Goal: Task Accomplishment & Management: Use online tool/utility

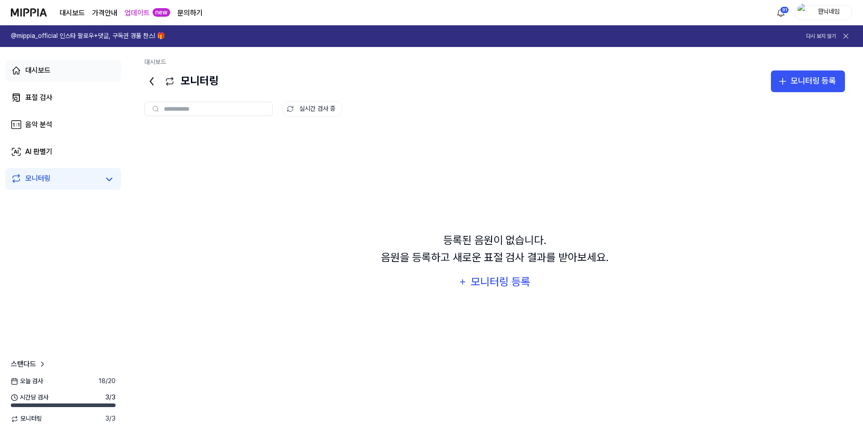
click at [44, 73] on div "대시보드" at bounding box center [37, 70] width 25 height 11
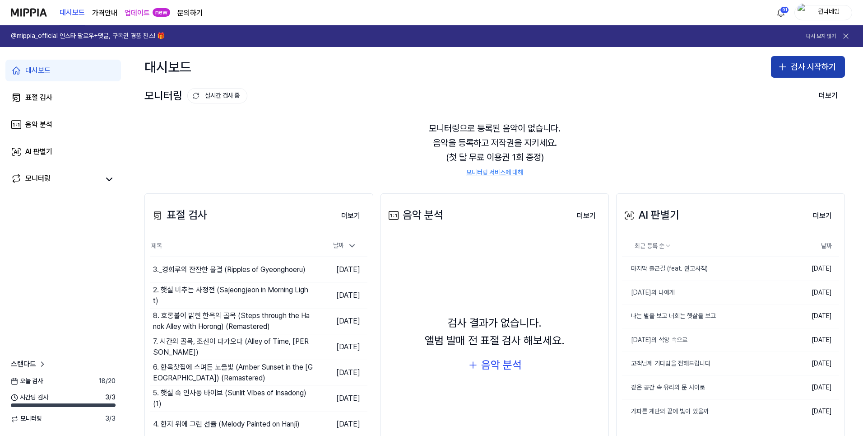
click at [809, 69] on button "검사 시작하기" at bounding box center [808, 67] width 74 height 22
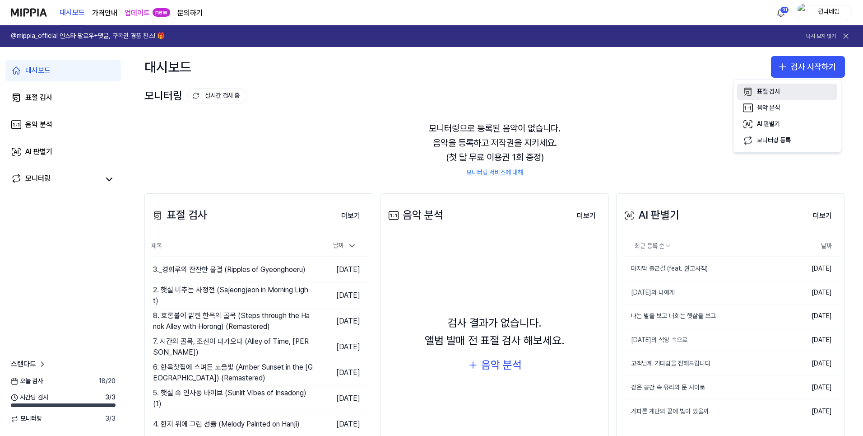
click at [781, 93] on button "표절 검사" at bounding box center [787, 92] width 100 height 16
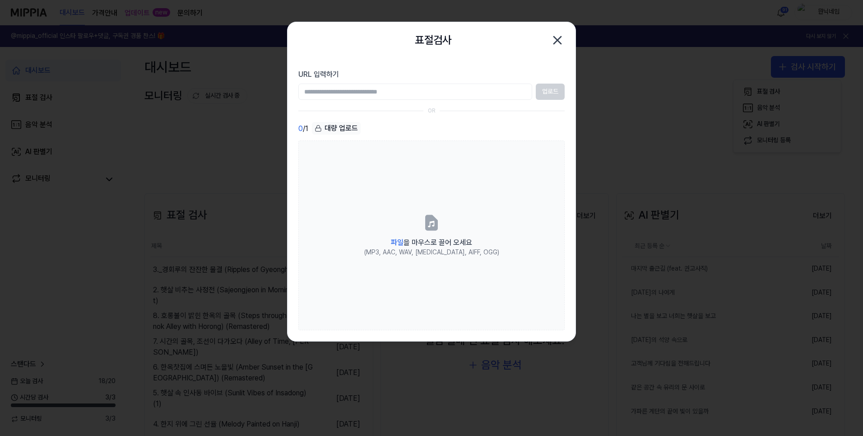
click at [552, 91] on div "업로드" at bounding box center [431, 92] width 266 height 16
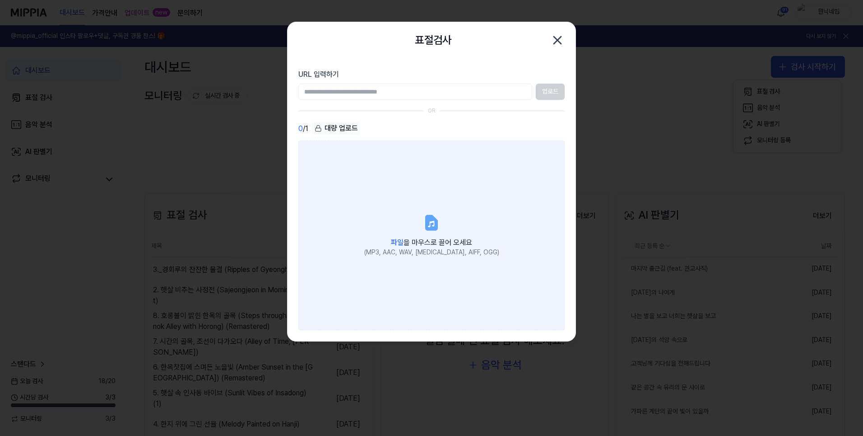
click at [412, 184] on label "파일 을 마우스로 끌어 오세요 (MP3, AAC, WAV, [MEDICAL_DATA], AIFF, OGG)" at bounding box center [431, 235] width 266 height 190
click at [0, 0] on input "파일 을 마우스로 끌어 오세요 (MP3, AAC, WAV, [MEDICAL_DATA], AIFF, OGG)" at bounding box center [0, 0] width 0 height 0
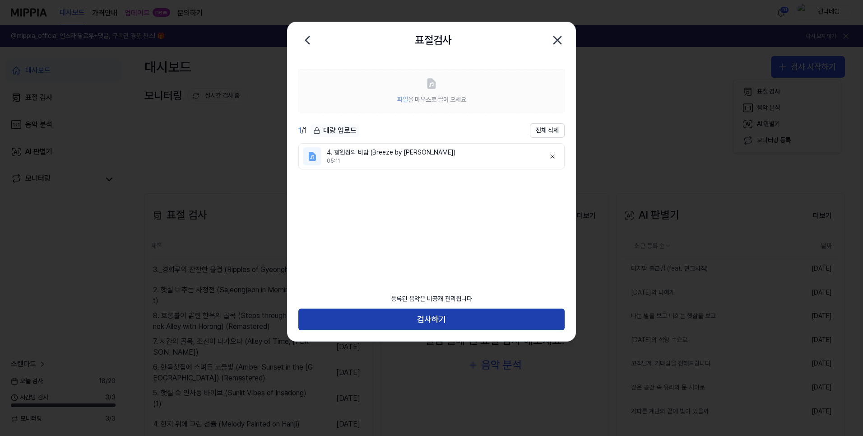
click at [439, 326] on button "검사하기" at bounding box center [431, 319] width 266 height 22
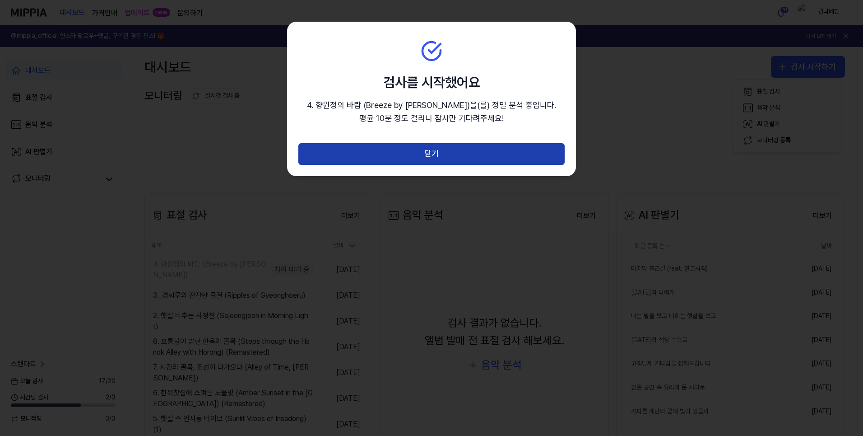
click at [466, 165] on button "닫기" at bounding box center [431, 154] width 266 height 22
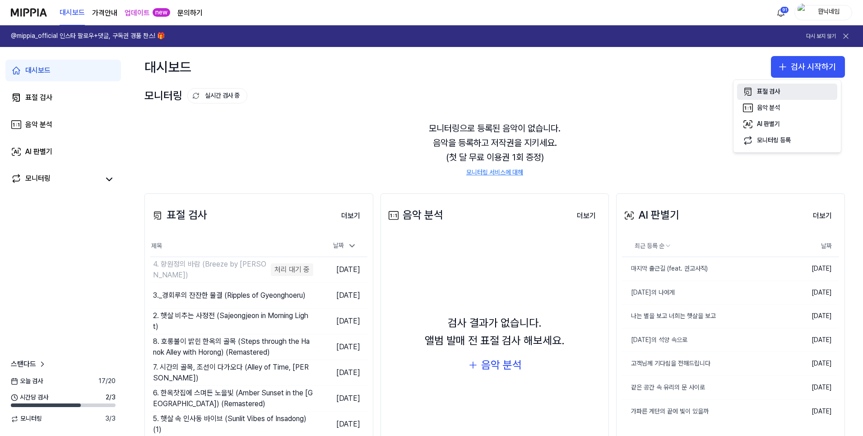
click at [781, 87] on button "표절 검사" at bounding box center [787, 92] width 100 height 16
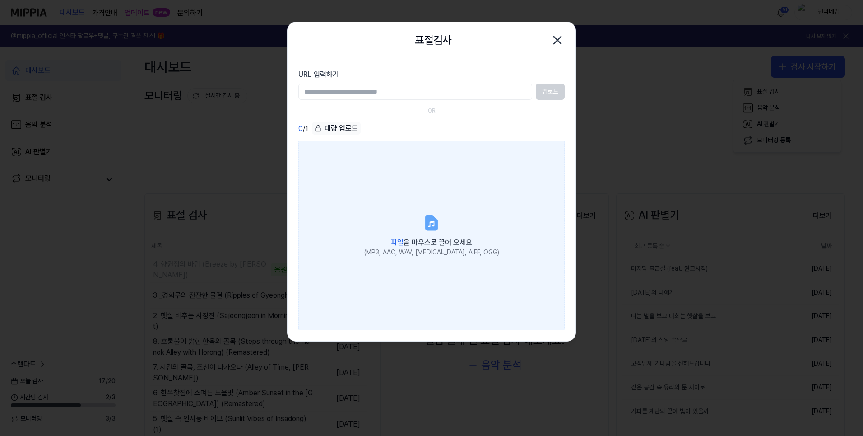
click at [488, 203] on label "파일 을 마우스로 끌어 오세요 (MP3, AAC, WAV, [MEDICAL_DATA], AIFF, OGG)" at bounding box center [431, 235] width 266 height 190
click at [0, 0] on input "파일 을 마우스로 끌어 오세요 (MP3, AAC, WAV, [MEDICAL_DATA], AIFF, OGG)" at bounding box center [0, 0] width 0 height 0
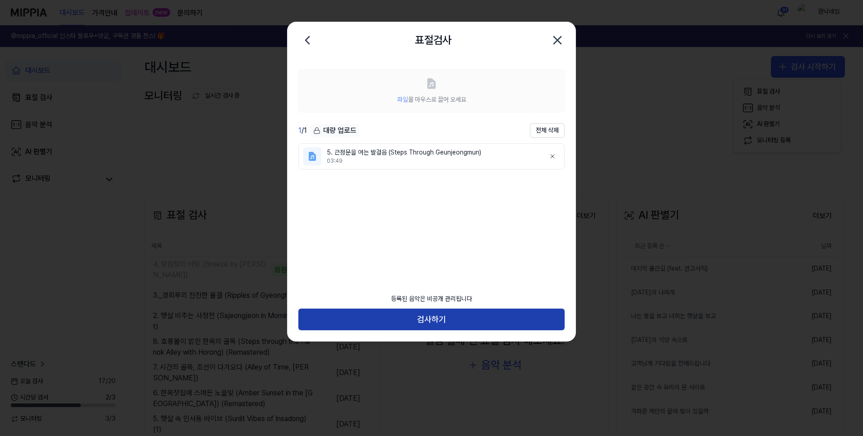
click at [528, 318] on button "검사하기" at bounding box center [431, 319] width 266 height 22
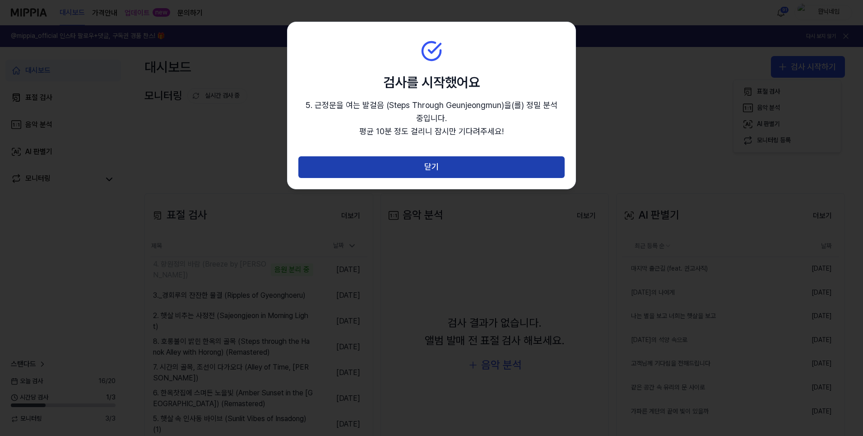
click at [543, 175] on button "닫기" at bounding box center [431, 167] width 266 height 22
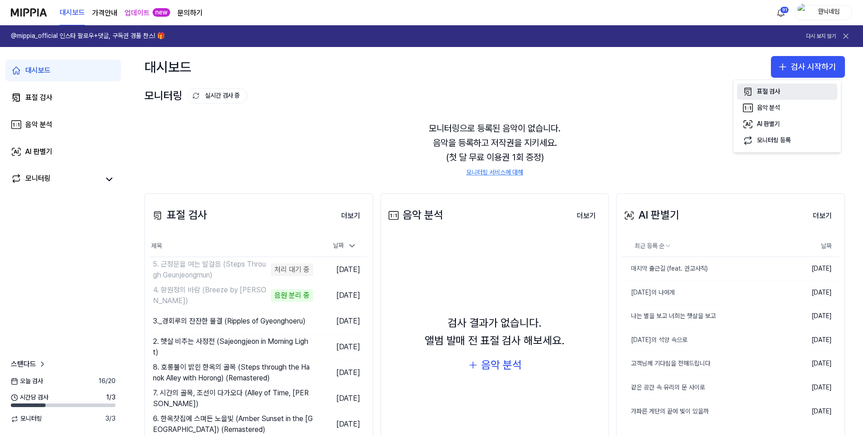
click at [775, 95] on div "표절 검사" at bounding box center [768, 91] width 23 height 9
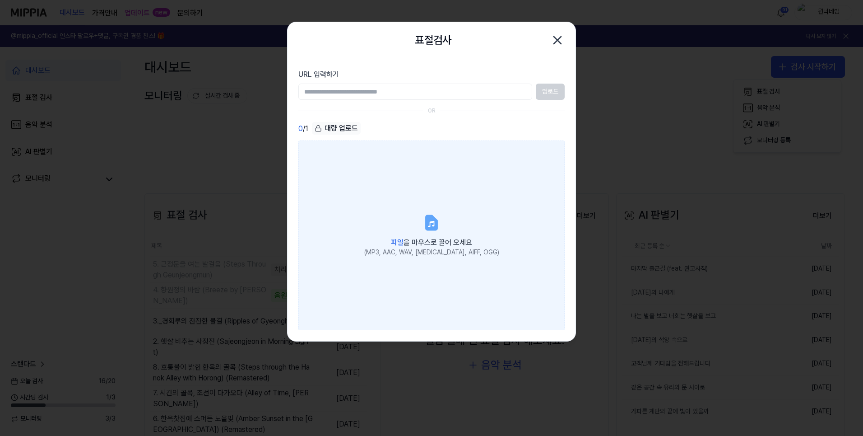
click at [441, 232] on label "파일 을 마우스로 끌어 오세요 (MP3, AAC, WAV, [MEDICAL_DATA], AIFF, OGG)" at bounding box center [431, 235] width 266 height 190
click at [0, 0] on input "파일 을 마우스로 끌어 오세요 (MP3, AAC, WAV, [MEDICAL_DATA], AIFF, OGG)" at bounding box center [0, 0] width 0 height 0
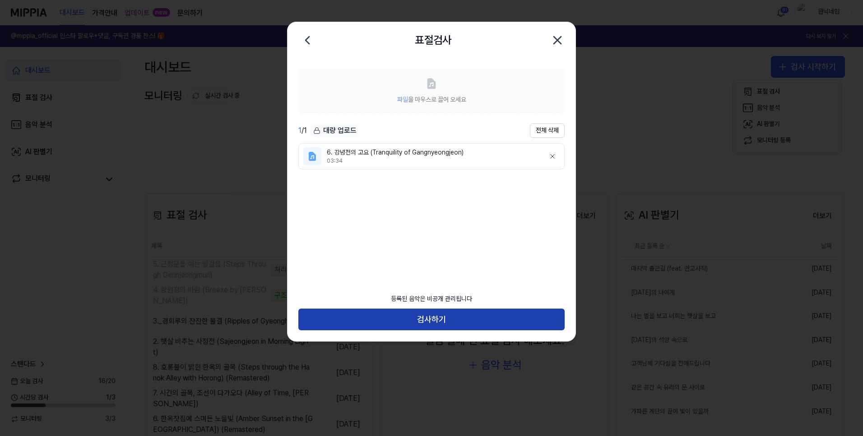
click at [430, 327] on button "검사하기" at bounding box center [431, 319] width 266 height 22
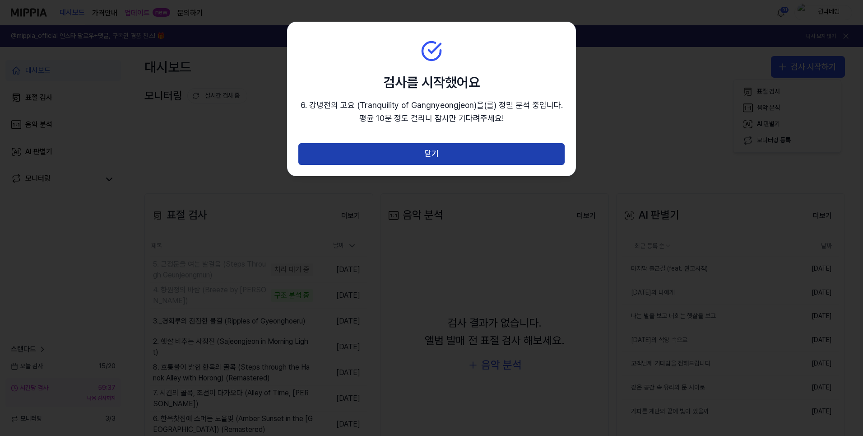
click at [454, 163] on button "닫기" at bounding box center [431, 154] width 266 height 22
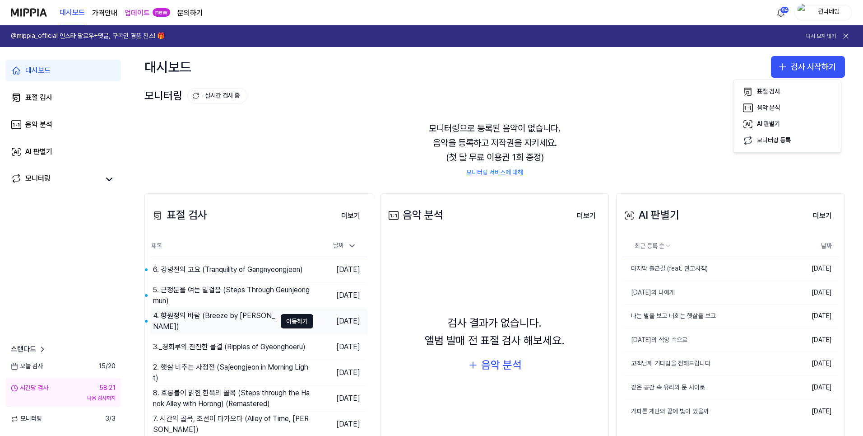
click at [206, 318] on div "4. 향원정의 바람 (Breeze by [PERSON_NAME])" at bounding box center [214, 321] width 123 height 22
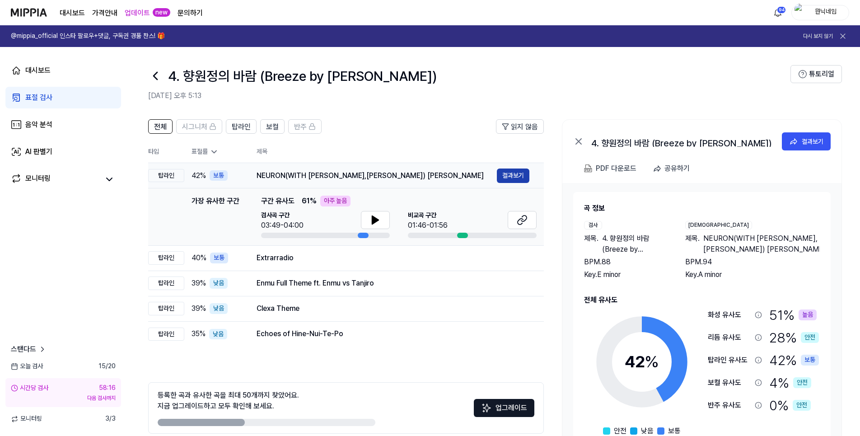
click at [507, 177] on button "결과보기" at bounding box center [513, 175] width 33 height 14
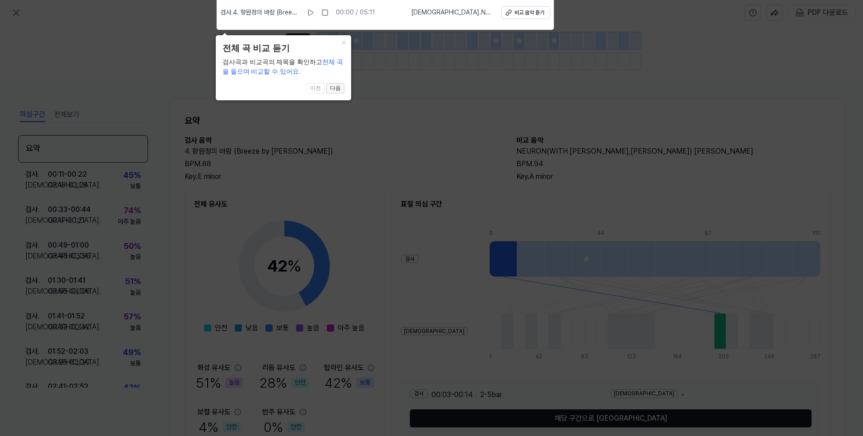
click at [338, 89] on button "다음" at bounding box center [335, 88] width 18 height 11
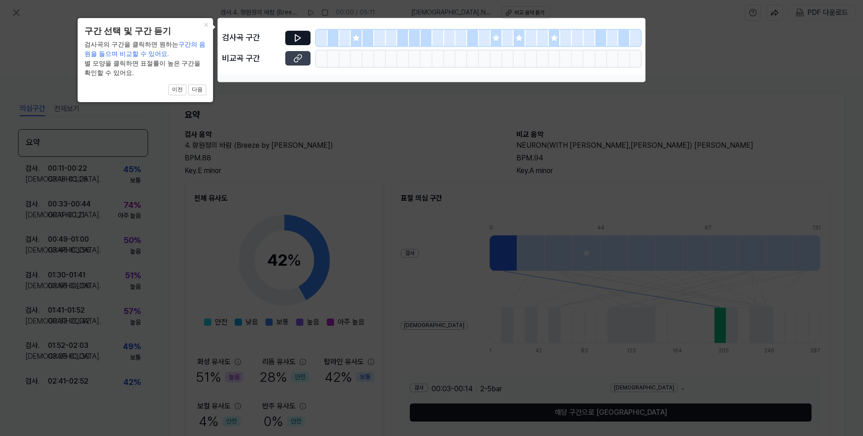
click at [296, 54] on icon at bounding box center [297, 58] width 9 height 9
click at [694, 113] on icon at bounding box center [431, 218] width 863 height 436
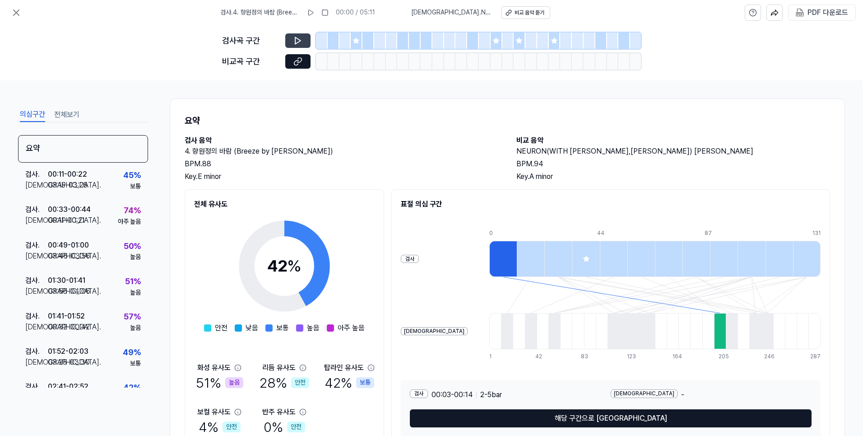
click at [299, 40] on icon at bounding box center [297, 40] width 5 height 7
click at [298, 40] on icon at bounding box center [297, 40] width 9 height 9
click at [396, 168] on div "BPM. 88" at bounding box center [342, 163] width 314 height 11
click at [19, 10] on icon at bounding box center [16, 12] width 5 height 5
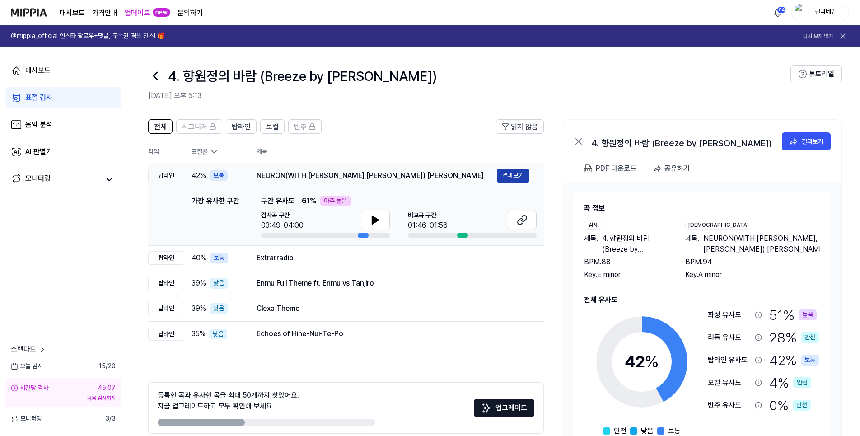
click at [506, 181] on button "결과보기" at bounding box center [513, 175] width 33 height 14
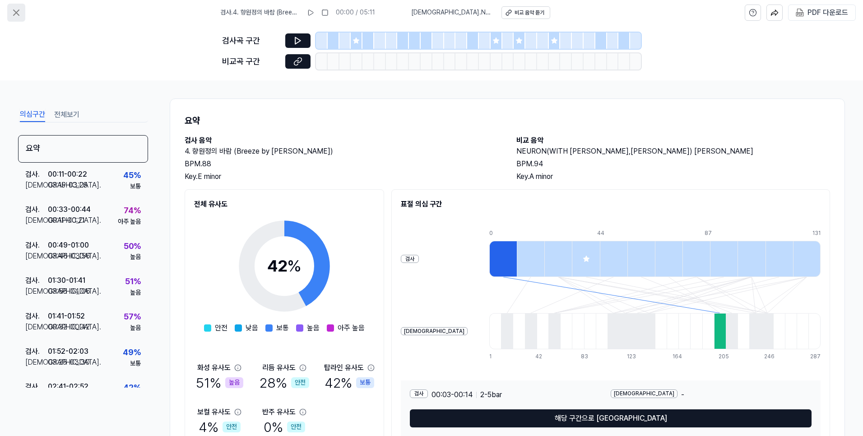
click at [19, 10] on icon at bounding box center [16, 12] width 11 height 11
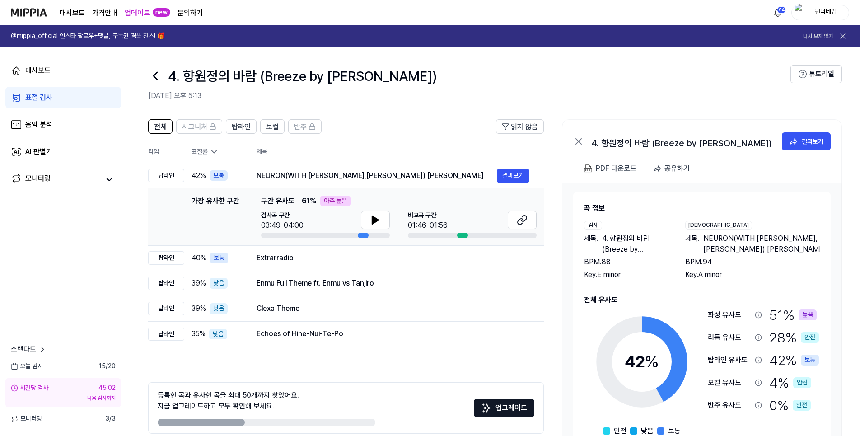
click at [155, 73] on icon at bounding box center [156, 75] width 4 height 7
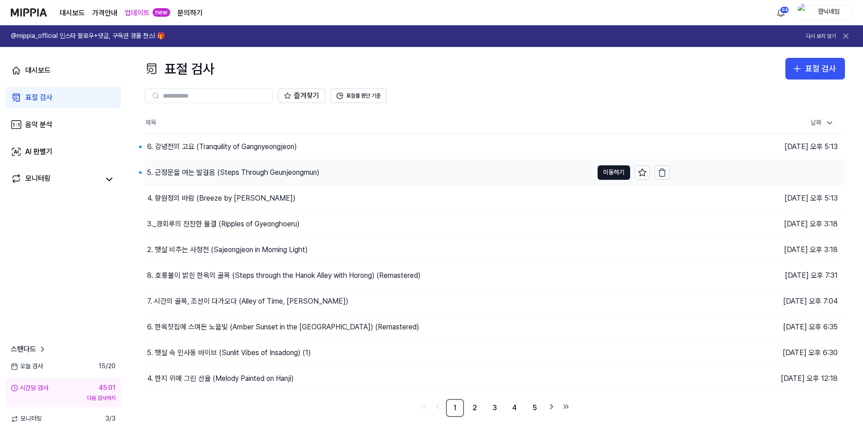
click at [200, 175] on div "5. 근정문을 여는 발걸음 (Steps Through Geunjeongmun)" at bounding box center [233, 172] width 172 height 11
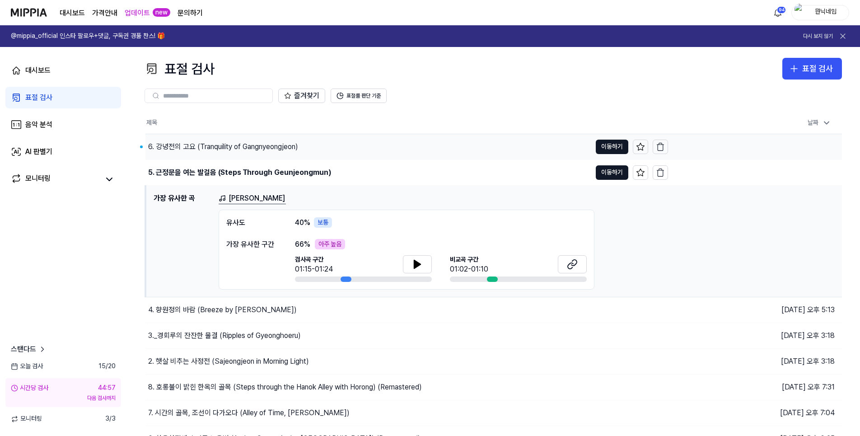
click at [224, 152] on div "6. 강녕전의 고요 (Tranquility of Gangnyeongjeon)" at bounding box center [368, 146] width 446 height 25
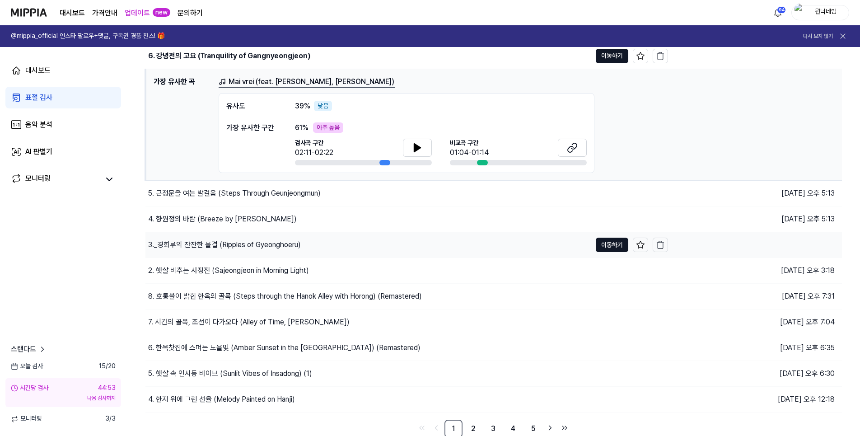
scroll to position [93, 0]
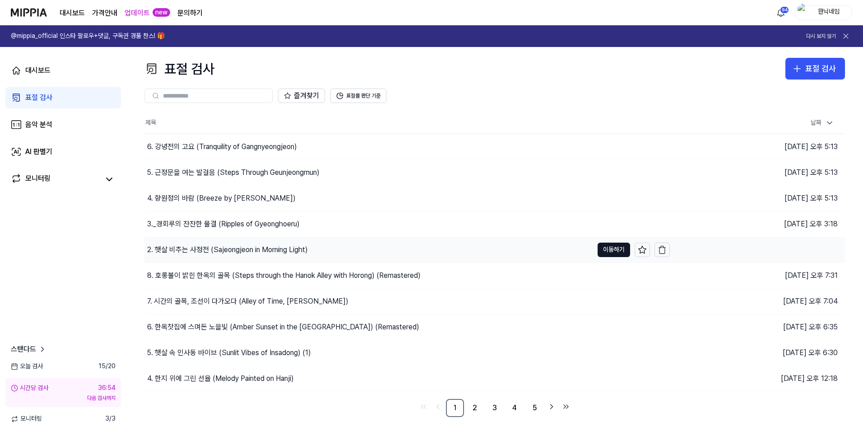
click at [197, 253] on div "2. 햇살 비추는 사정전 (Sajeongjeon in Morning Light)" at bounding box center [227, 249] width 161 height 11
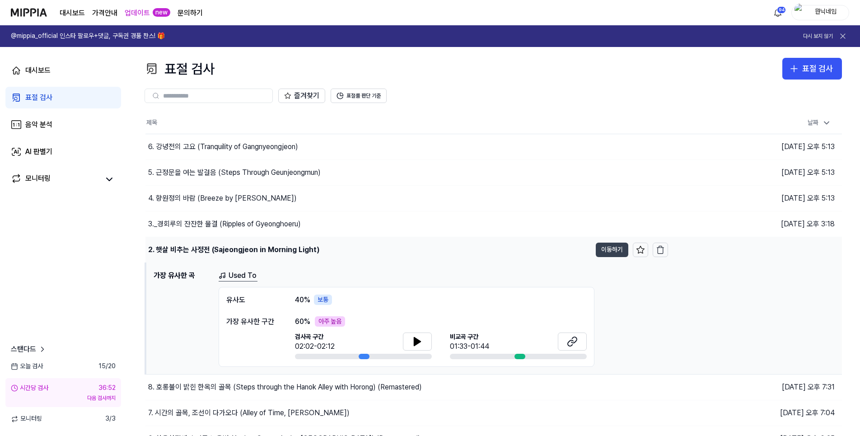
click at [599, 252] on button "이동하기" at bounding box center [612, 249] width 33 height 14
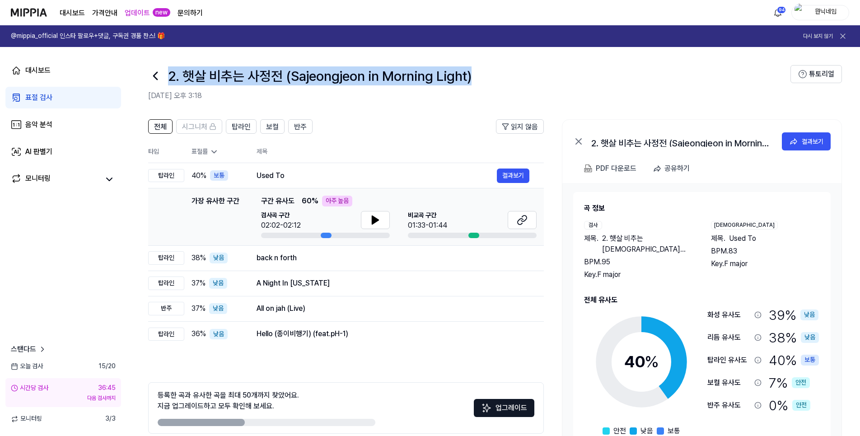
drag, startPoint x: 482, startPoint y: 82, endPoint x: 171, endPoint y: 80, distance: 311.5
click at [171, 80] on div "2. 햇살 비추는 사정전 (Sajeongjeon in Morning Light)" at bounding box center [469, 76] width 642 height 22
copy h1 "2. 햇살 비추는 사정전 (Sajeongjeon in Morning Light)"
click at [521, 171] on button "결과보기" at bounding box center [513, 175] width 33 height 14
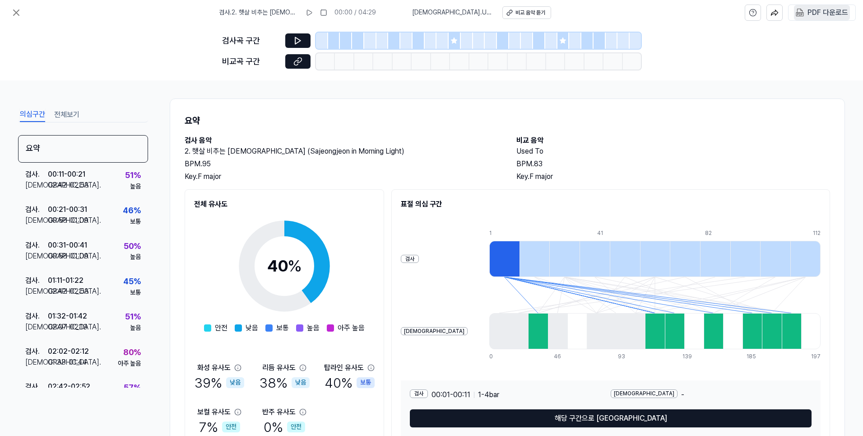
click at [811, 12] on div "PDF 다운로드" at bounding box center [828, 13] width 41 height 12
click at [19, 11] on icon at bounding box center [16, 12] width 11 height 11
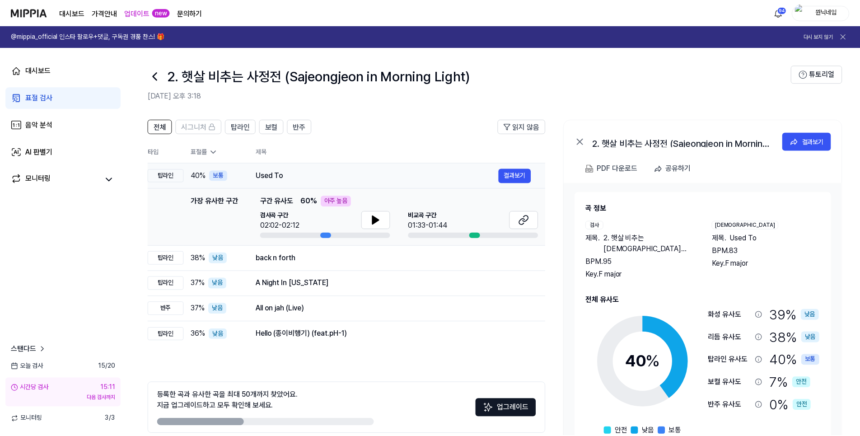
scroll to position [41, 0]
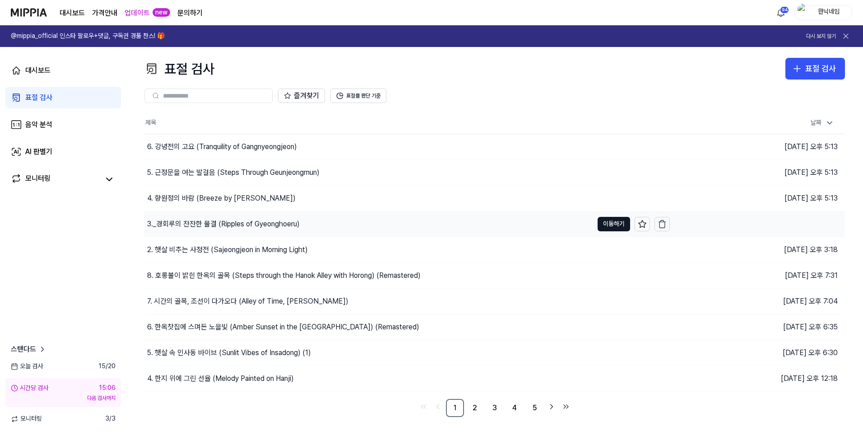
click at [234, 225] on div "3._경회루의 잔잔한 물결 (Ripples of Gyeonghoeru)" at bounding box center [223, 224] width 153 height 11
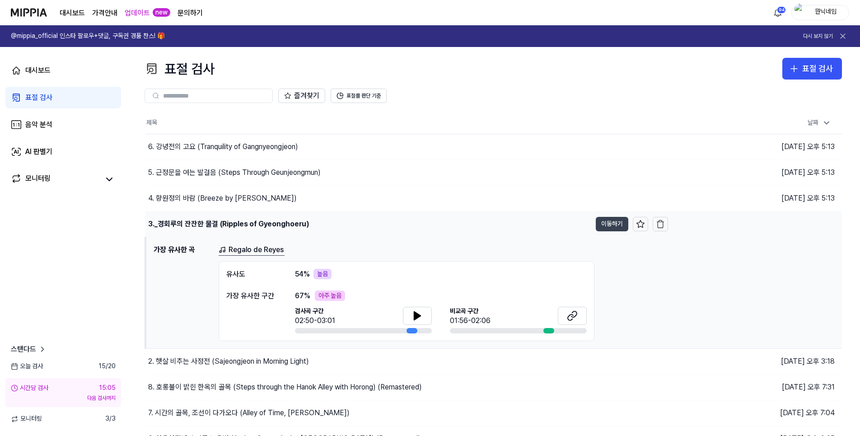
click at [605, 228] on button "이동하기" at bounding box center [612, 224] width 33 height 14
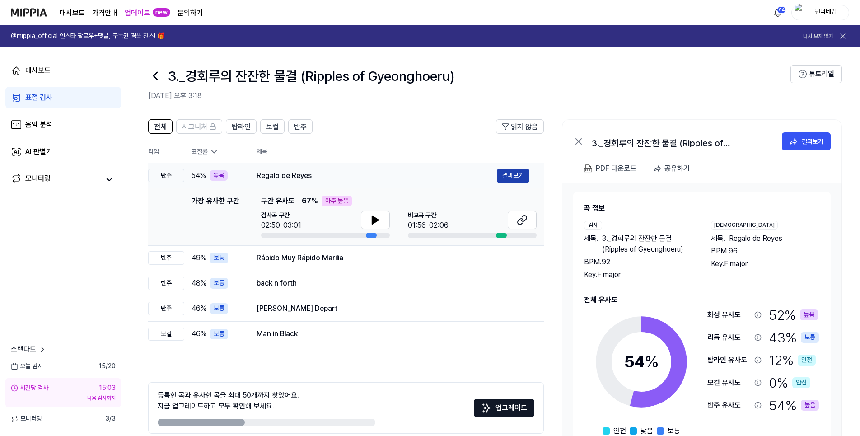
click at [515, 176] on button "결과보기" at bounding box center [513, 175] width 33 height 14
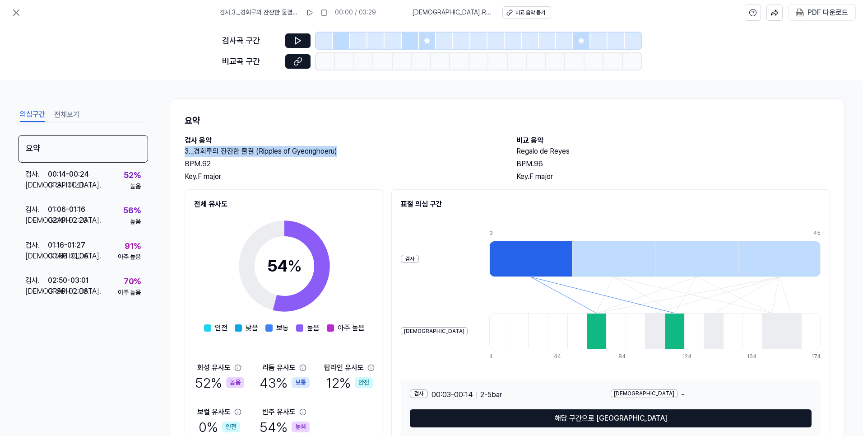
drag, startPoint x: 186, startPoint y: 151, endPoint x: 339, endPoint y: 148, distance: 153.1
click at [339, 148] on h2 "3._경회루의 잔잔한 물결 (Ripples of Gyeonghoeru)" at bounding box center [342, 151] width 314 height 11
copy h2 "3._경회루의 잔잔한 물결 (Ripples of Gyeonghoeru)"
click at [826, 16] on div "PDF 다운로드" at bounding box center [828, 13] width 41 height 12
click at [15, 12] on icon at bounding box center [16, 12] width 5 height 5
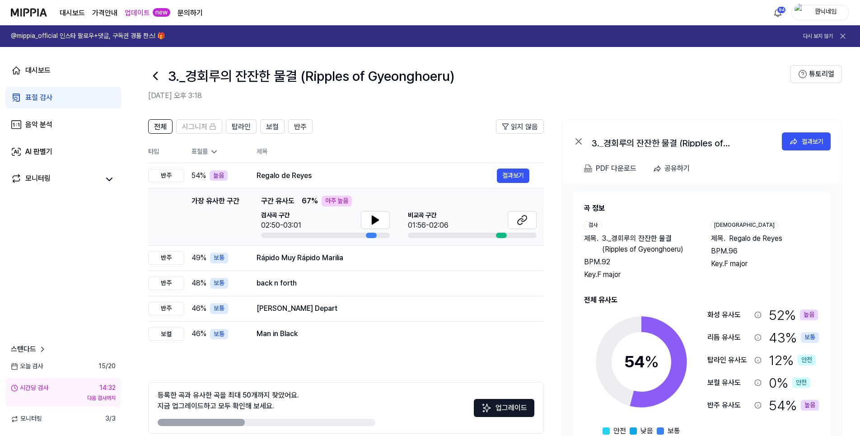
click at [156, 77] on icon at bounding box center [155, 76] width 14 height 14
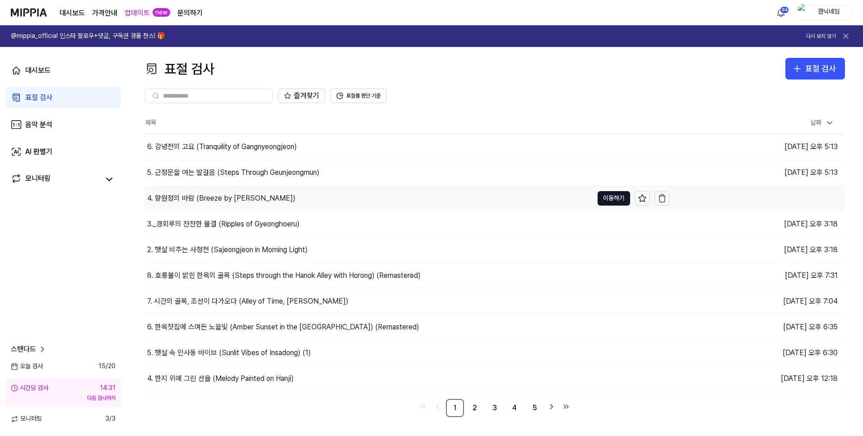
click at [209, 199] on div "4. 향원정의 바람 (Breeze by [PERSON_NAME])" at bounding box center [221, 198] width 149 height 11
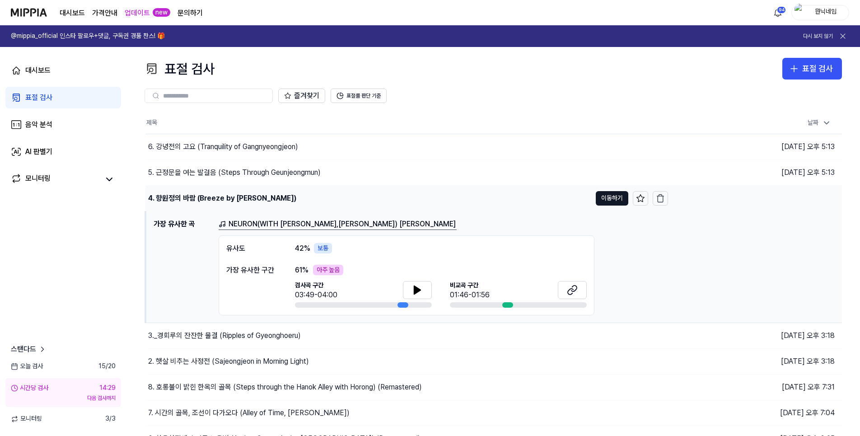
click at [600, 206] on td "4. 향원정의 바람 (Breeze by Hyangwonjeong Pavilion) 이동하기" at bounding box center [406, 198] width 522 height 25
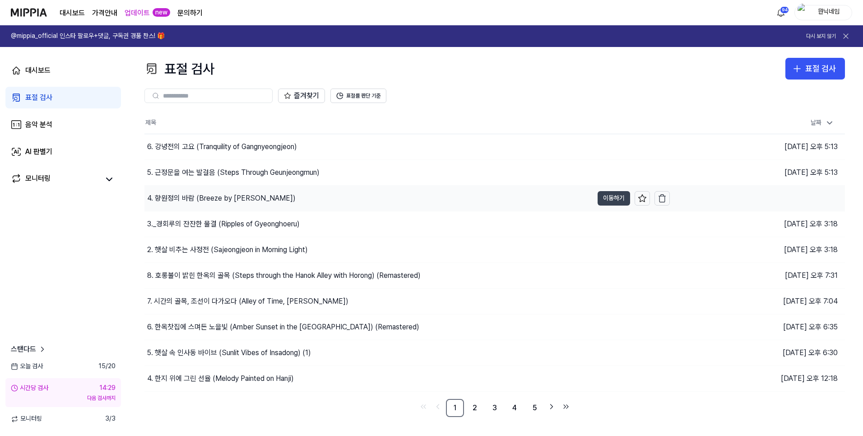
click at [604, 203] on button "이동하기" at bounding box center [614, 198] width 33 height 14
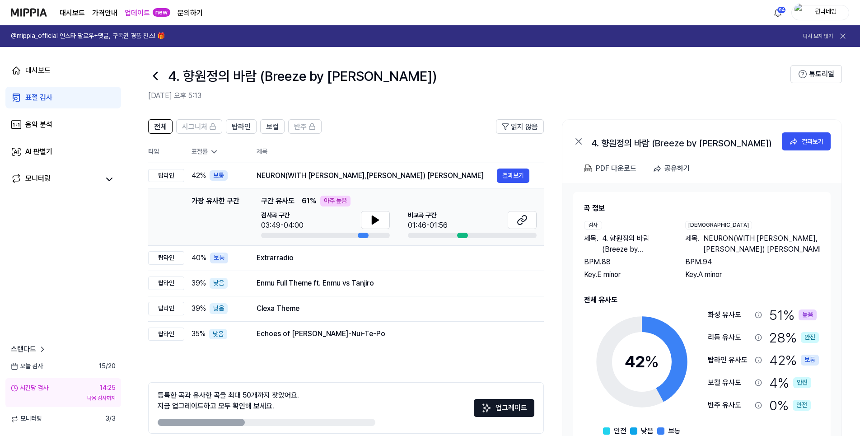
drag, startPoint x: 171, startPoint y: 81, endPoint x: 498, endPoint y: 87, distance: 326.9
click at [497, 87] on div "4. 향원정의 바람 (Breeze by Hyangwonjeong Pavilion) 2025.09.28 오후 5:13" at bounding box center [469, 83] width 642 height 36
copy h1 "4. 향원정의 바람 (Breeze by [PERSON_NAME])"
click at [507, 179] on button "결과보기" at bounding box center [513, 175] width 33 height 14
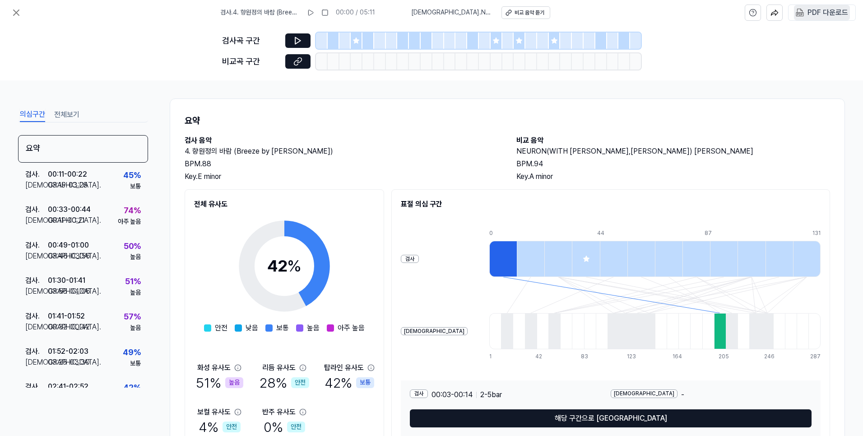
click at [818, 15] on div "PDF 다운로드" at bounding box center [828, 13] width 41 height 12
click at [21, 13] on icon at bounding box center [16, 12] width 11 height 11
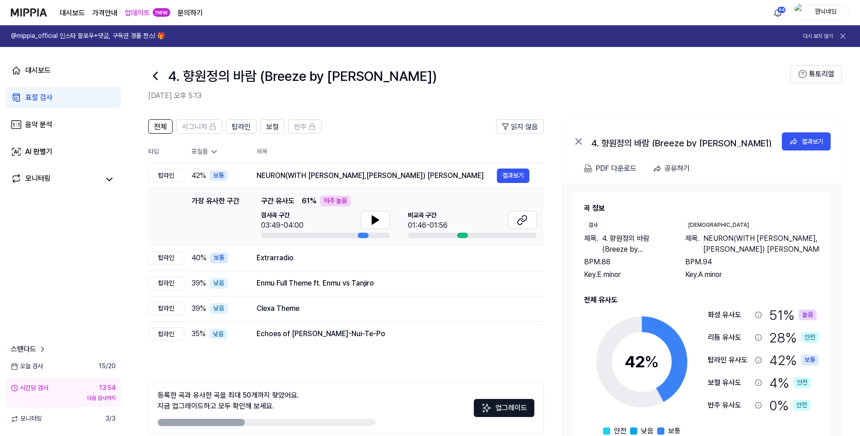
click at [149, 80] on icon at bounding box center [155, 76] width 14 height 14
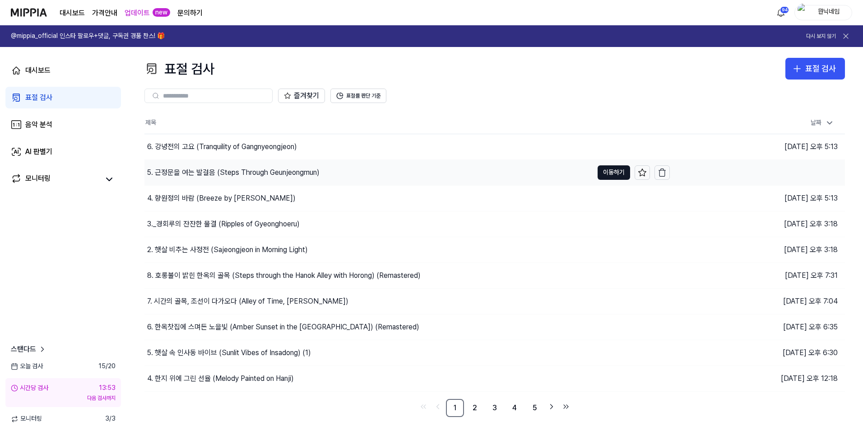
click at [192, 174] on div "5. 근정문을 여는 발걸음 (Steps Through Geunjeongmun)" at bounding box center [233, 172] width 172 height 11
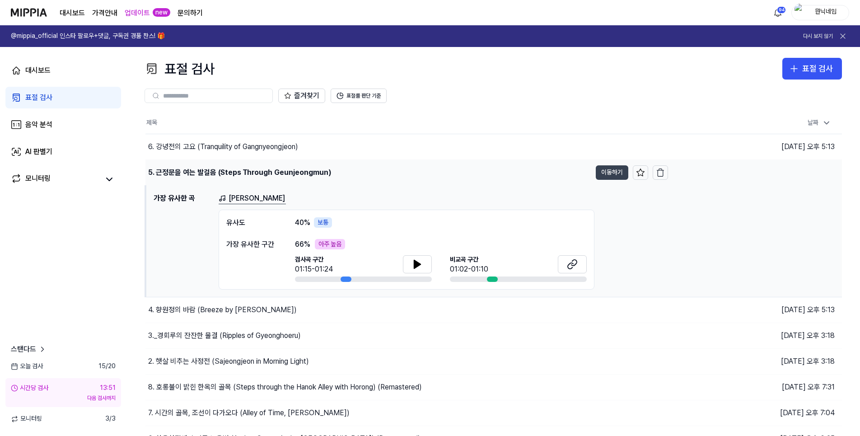
click at [613, 176] on button "이동하기" at bounding box center [612, 172] width 33 height 14
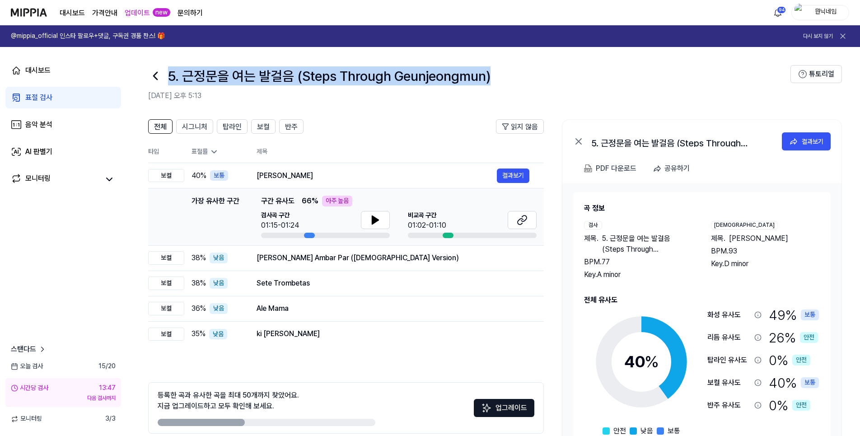
drag, startPoint x: 172, startPoint y: 79, endPoint x: 488, endPoint y: 87, distance: 316.2
click at [488, 87] on div "5. 근정문을 여는 발걸음 (Steps Through Geunjeongmun) 2025.09.28 오후 5:13" at bounding box center [469, 83] width 642 height 36
copy h1 "5. 근정문을 여는 발걸음 (Steps Through Geunjeongmun)"
click at [519, 172] on button "결과보기" at bounding box center [513, 175] width 33 height 14
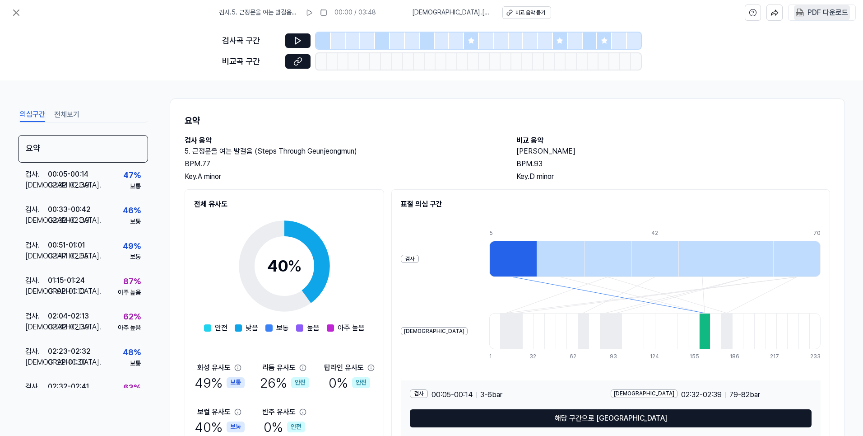
click at [822, 10] on div "PDF 다운로드" at bounding box center [828, 13] width 41 height 12
click at [16, 15] on icon at bounding box center [16, 12] width 11 height 11
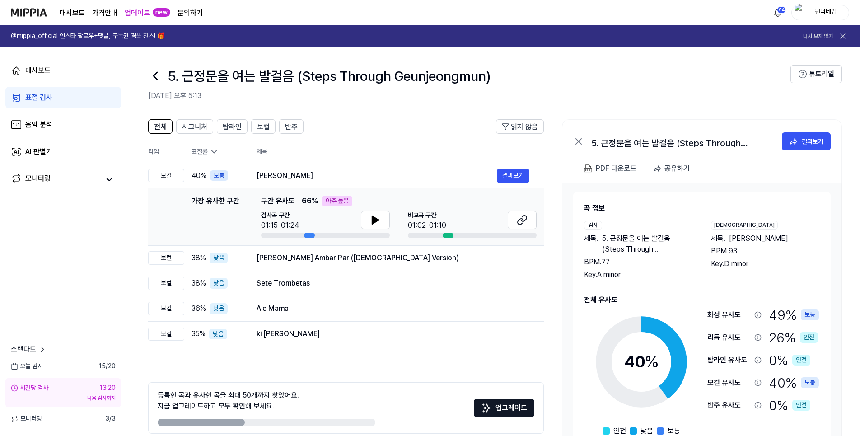
click at [157, 78] on icon at bounding box center [155, 76] width 14 height 14
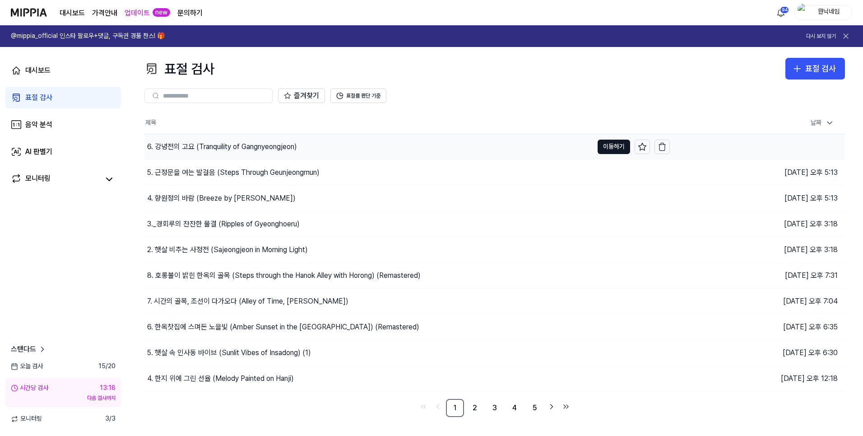
click at [217, 150] on div "6. 강녕전의 고요 (Tranquility of Gangnyeongjeon)" at bounding box center [222, 146] width 150 height 11
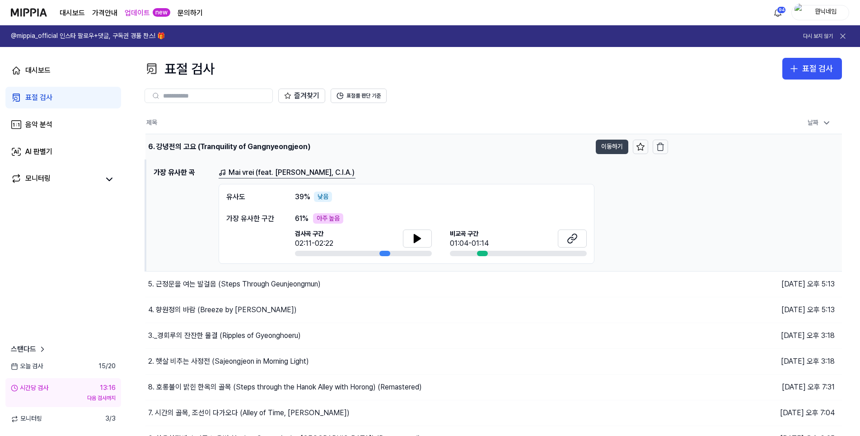
click at [613, 148] on button "이동하기" at bounding box center [612, 147] width 33 height 14
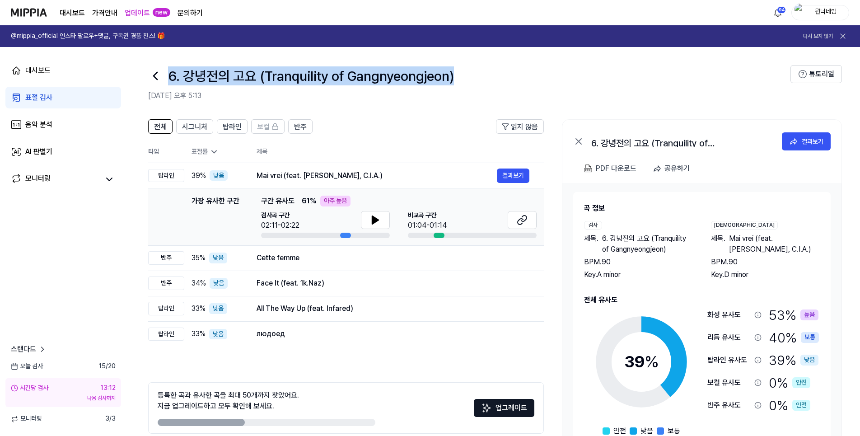
drag, startPoint x: 169, startPoint y: 80, endPoint x: 474, endPoint y: 88, distance: 304.8
click at [474, 88] on div "6. 강녕전의 고요 (Tranquility of Gangnyeongjeon) 2025.09.28 오후 5:13" at bounding box center [469, 83] width 642 height 36
copy h1 "6. 강녕전의 고요 (Tranquility of Gangnyeongjeon)"
click at [505, 178] on button "결과보기" at bounding box center [513, 175] width 33 height 14
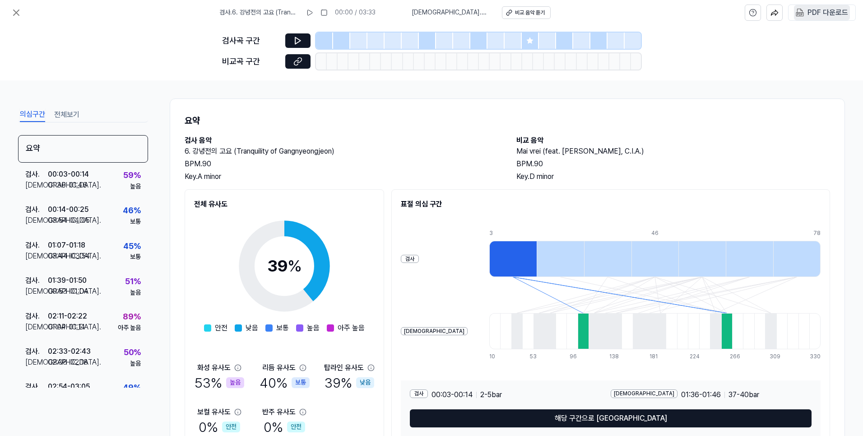
click at [822, 15] on div "PDF 다운로드" at bounding box center [828, 13] width 41 height 12
click at [818, 19] on 다운로드 "PDF 다운로드" at bounding box center [822, 12] width 56 height 15
click at [14, 9] on icon at bounding box center [16, 12] width 11 height 11
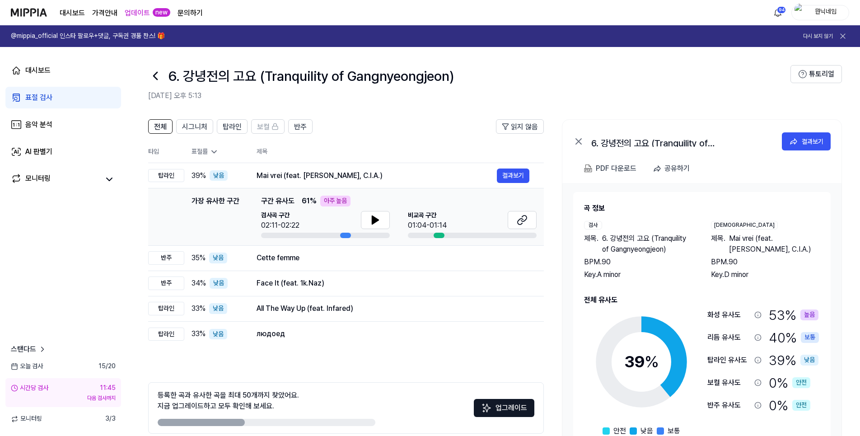
click at [152, 74] on icon at bounding box center [155, 76] width 14 height 14
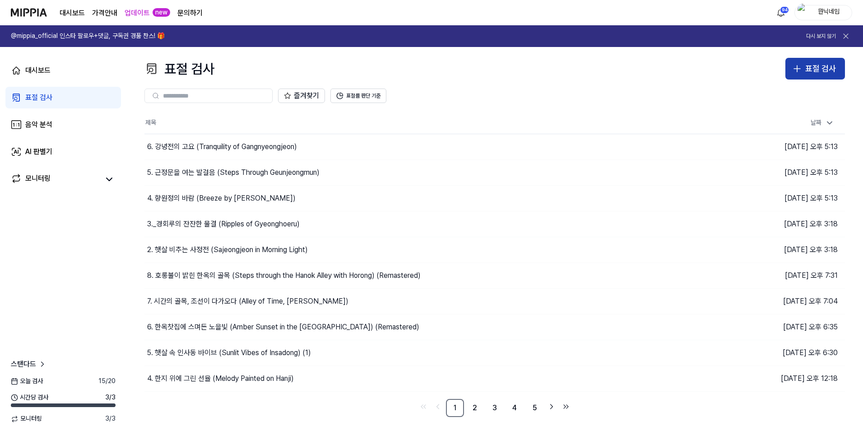
click at [820, 72] on div "표절 검사" at bounding box center [820, 68] width 31 height 13
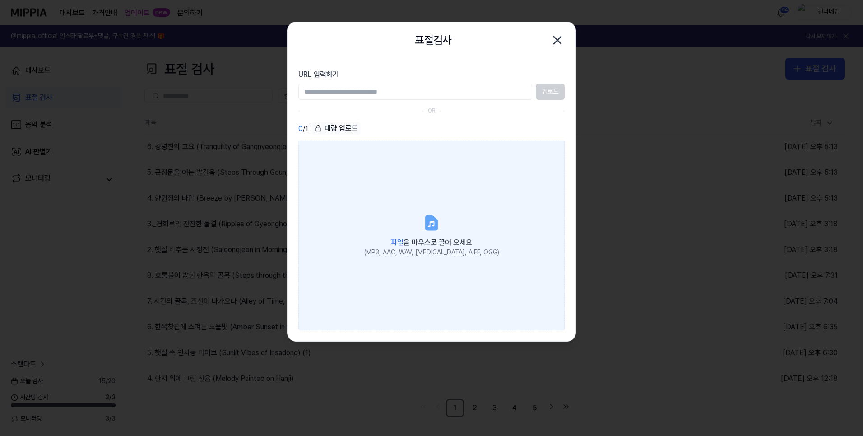
click at [442, 223] on label "파일 을 마우스로 끌어 오세요 (MP3, AAC, WAV, [MEDICAL_DATA], AIFF, OGG)" at bounding box center [431, 235] width 266 height 190
click at [0, 0] on input "파일 을 마우스로 끌어 오세요 (MP3, AAC, WAV, [MEDICAL_DATA], AIFF, OGG)" at bounding box center [0, 0] width 0 height 0
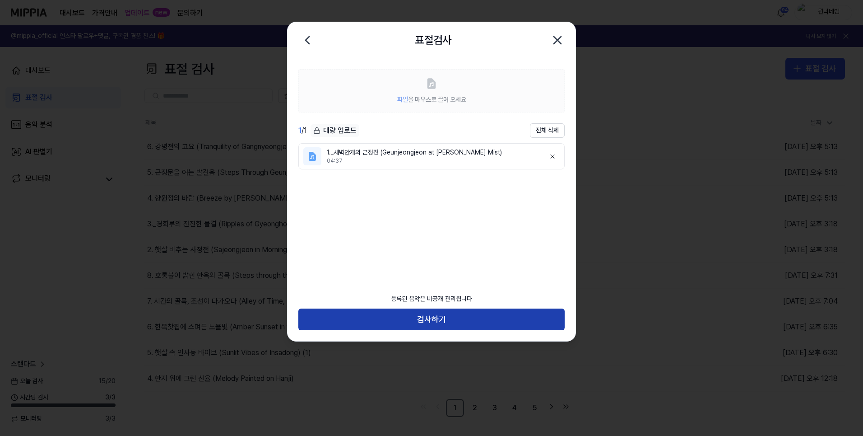
click at [419, 323] on button "검사하기" at bounding box center [431, 319] width 266 height 22
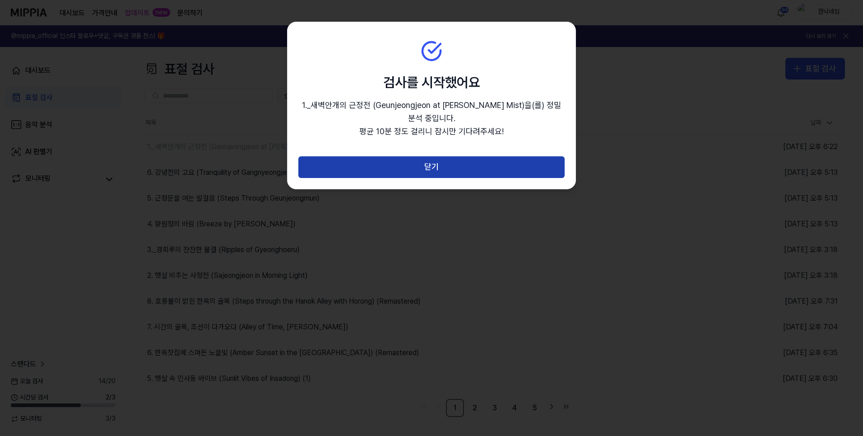
click at [451, 159] on button "닫기" at bounding box center [431, 167] width 266 height 22
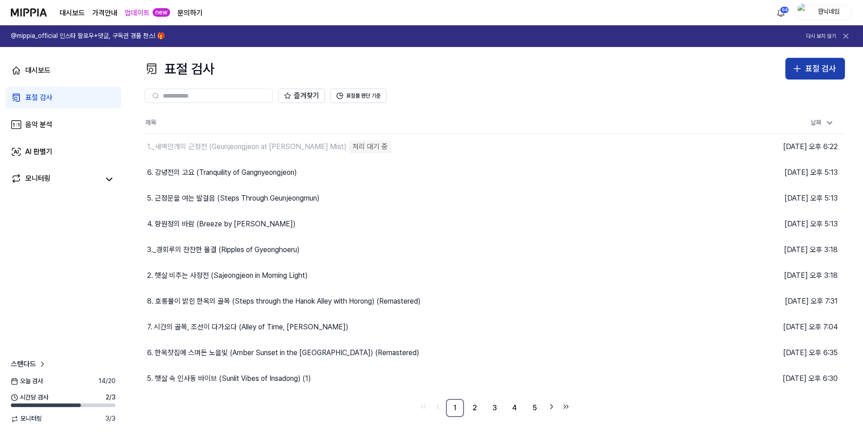
click at [814, 72] on div "표절 검사" at bounding box center [820, 68] width 31 height 13
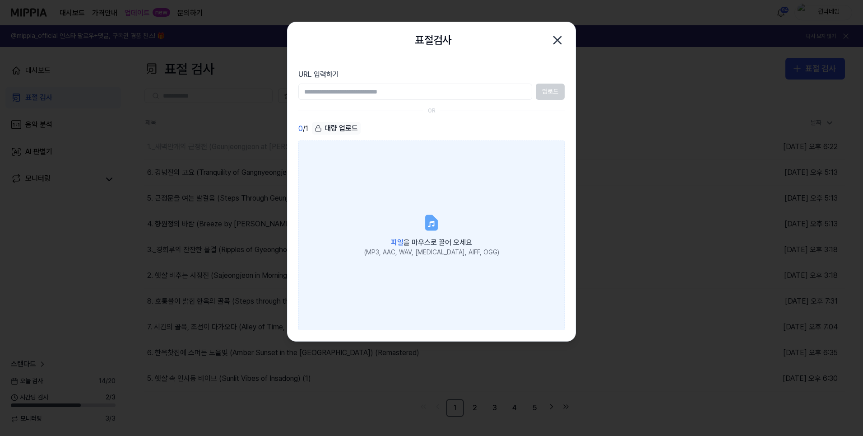
click at [442, 215] on label "파일 을 마우스로 끌어 오세요 (MP3, AAC, WAV, [MEDICAL_DATA], AIFF, OGG)" at bounding box center [431, 235] width 266 height 190
click at [0, 0] on input "파일 을 마우스로 끌어 오세요 (MP3, AAC, WAV, [MEDICAL_DATA], AIFF, OGG)" at bounding box center [0, 0] width 0 height 0
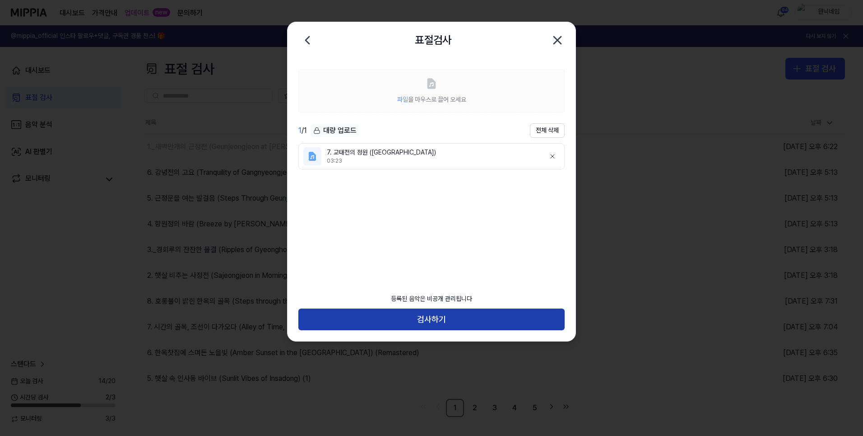
click at [437, 324] on button "검사하기" at bounding box center [431, 319] width 266 height 22
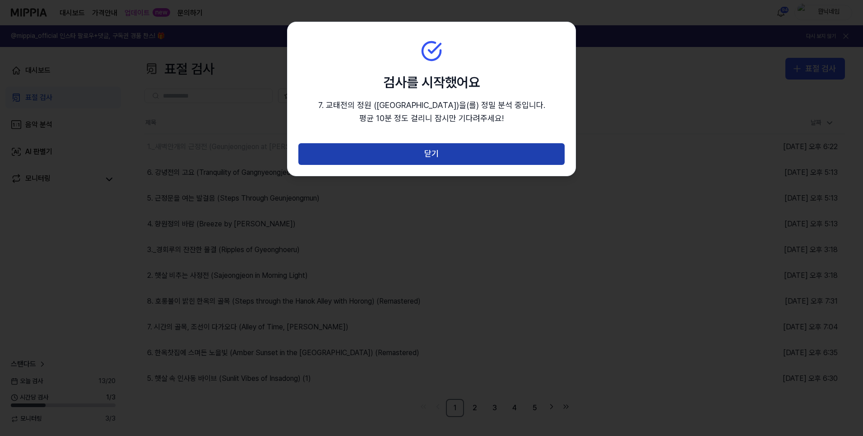
click at [523, 152] on button "닫기" at bounding box center [431, 154] width 266 height 22
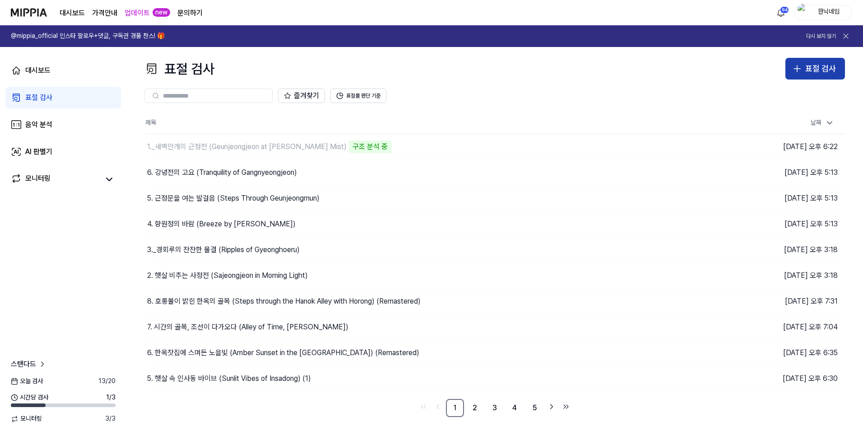
click at [827, 71] on div "표절 검사" at bounding box center [820, 68] width 31 height 13
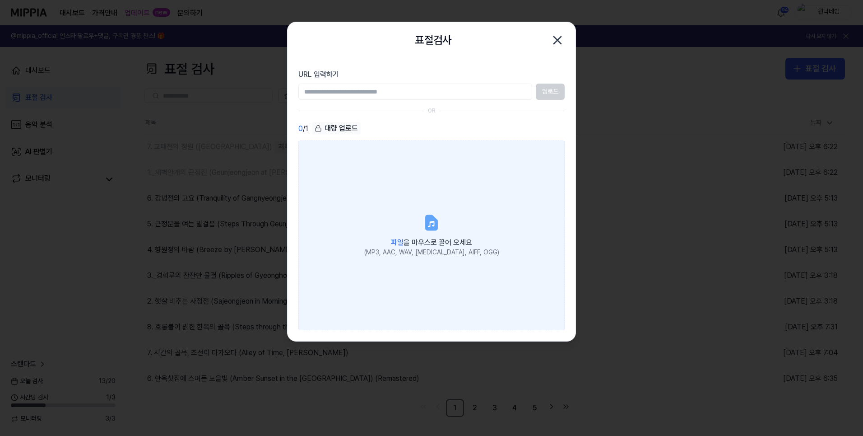
click at [494, 186] on label "파일 을 마우스로 끌어 오세요 (MP3, AAC, WAV, [MEDICAL_DATA], AIFF, OGG)" at bounding box center [431, 235] width 266 height 190
click at [0, 0] on input "파일 을 마우스로 끌어 오세요 (MP3, AAC, WAV, [MEDICAL_DATA], AIFF, OGG)" at bounding box center [0, 0] width 0 height 0
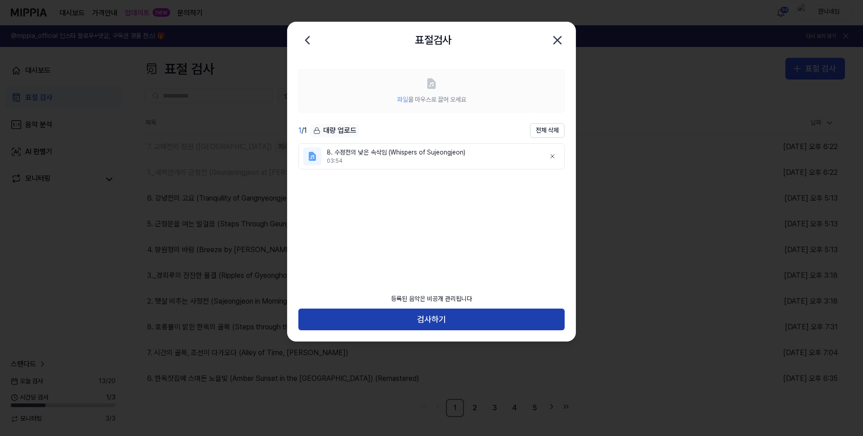
click at [455, 318] on button "검사하기" at bounding box center [431, 319] width 266 height 22
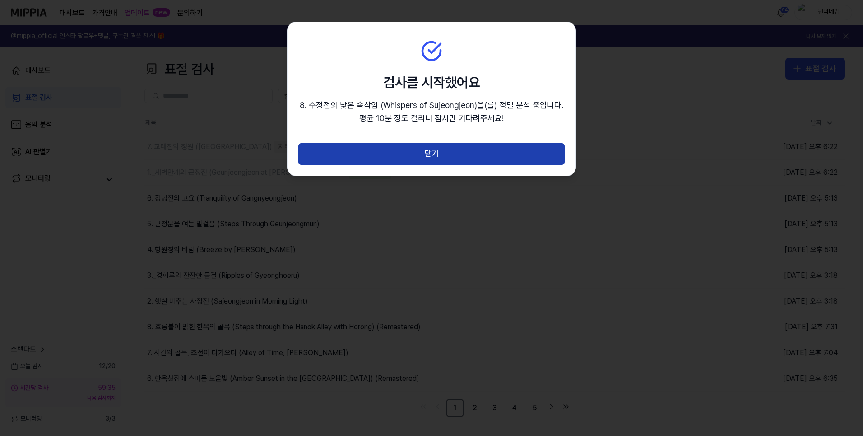
click at [455, 158] on button "닫기" at bounding box center [431, 154] width 266 height 22
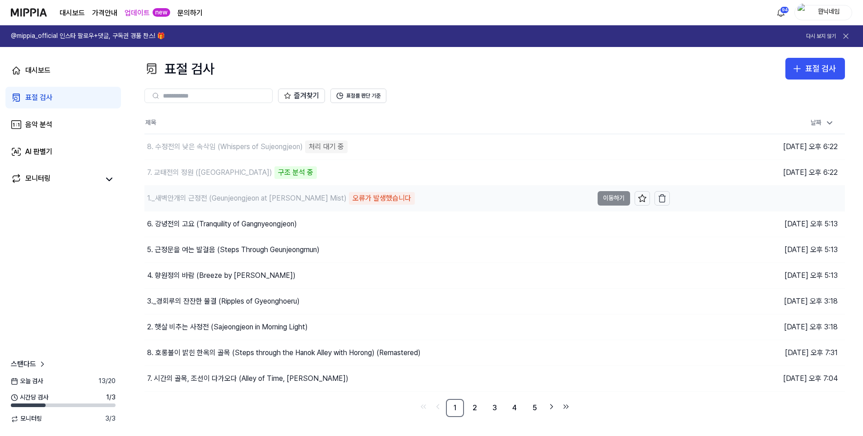
click at [279, 202] on div "1._새벽안개의 근정전 (Geunjeongjeon at [PERSON_NAME])" at bounding box center [247, 198] width 200 height 11
click at [363, 200] on div "오류가 발생했습니다" at bounding box center [382, 198] width 66 height 13
click at [665, 198] on icon "button" at bounding box center [662, 199] width 5 height 6
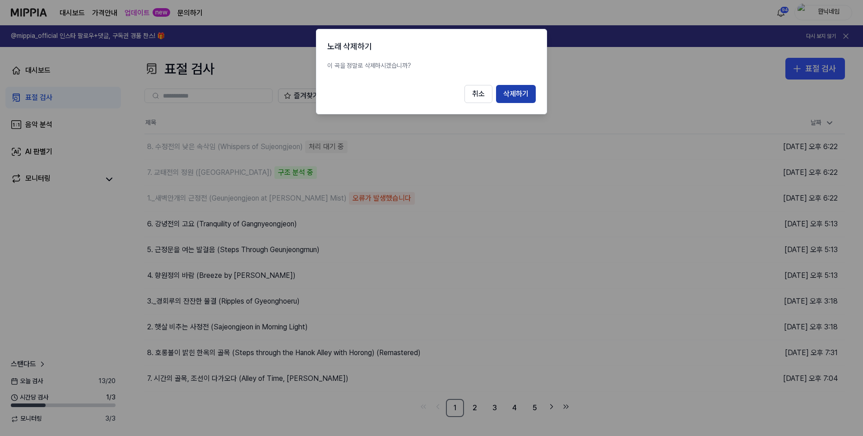
click at [525, 97] on button "삭제하기" at bounding box center [516, 94] width 40 height 18
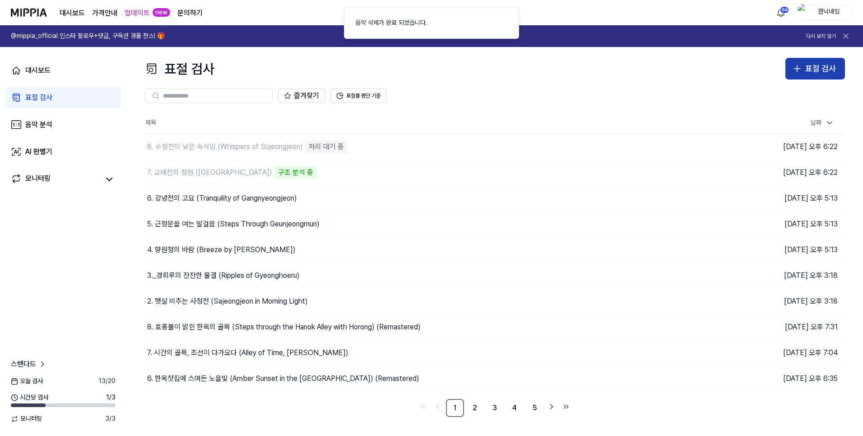
click at [834, 68] on div "표절 검사" at bounding box center [820, 68] width 31 height 13
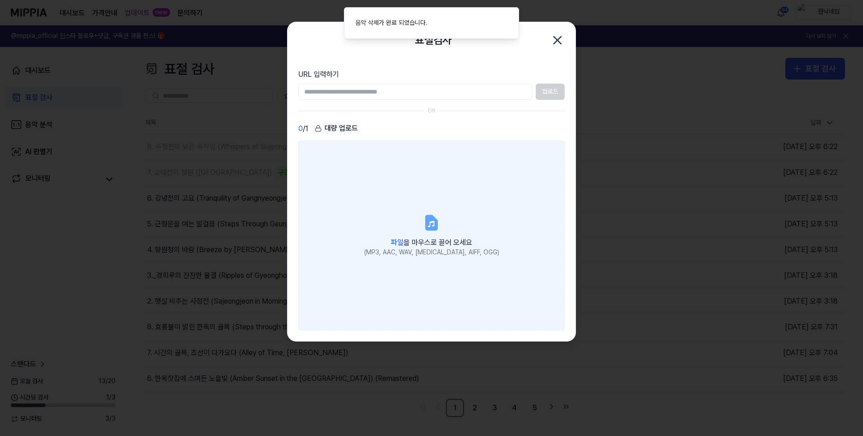
click at [476, 205] on label "파일 을 마우스로 끌어 오세요 (MP3, AAC, WAV, [MEDICAL_DATA], AIFF, OGG)" at bounding box center [431, 235] width 266 height 190
click at [0, 0] on input "파일 을 마우스로 끌어 오세요 (MP3, AAC, WAV, [MEDICAL_DATA], AIFF, OGG)" at bounding box center [0, 0] width 0 height 0
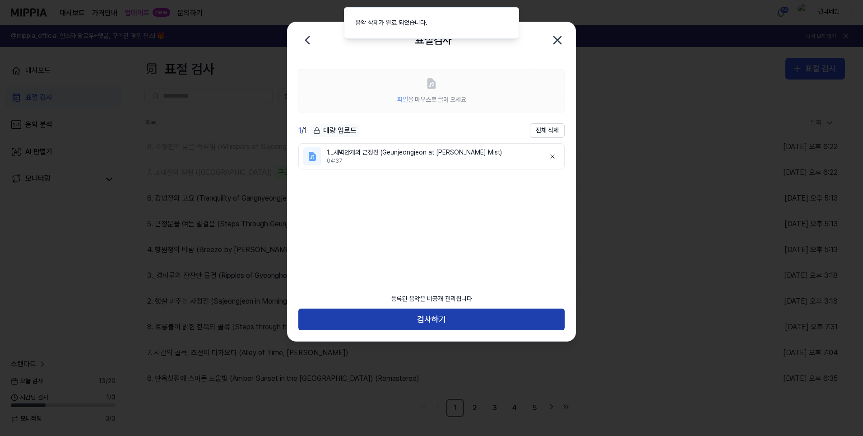
click at [457, 313] on button "검사하기" at bounding box center [431, 319] width 266 height 22
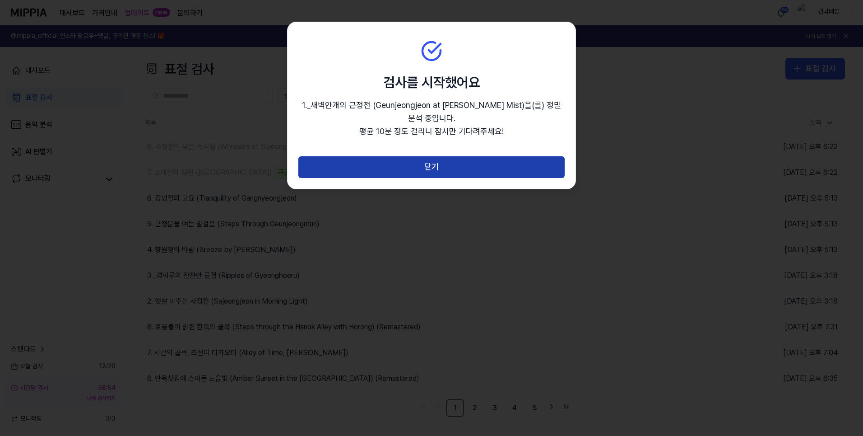
click at [441, 156] on button "닫기" at bounding box center [431, 167] width 266 height 22
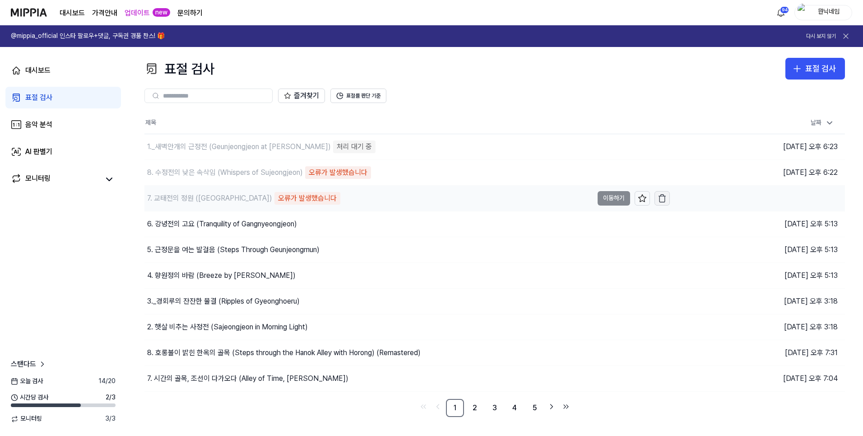
click at [660, 199] on icon "button" at bounding box center [662, 198] width 9 height 9
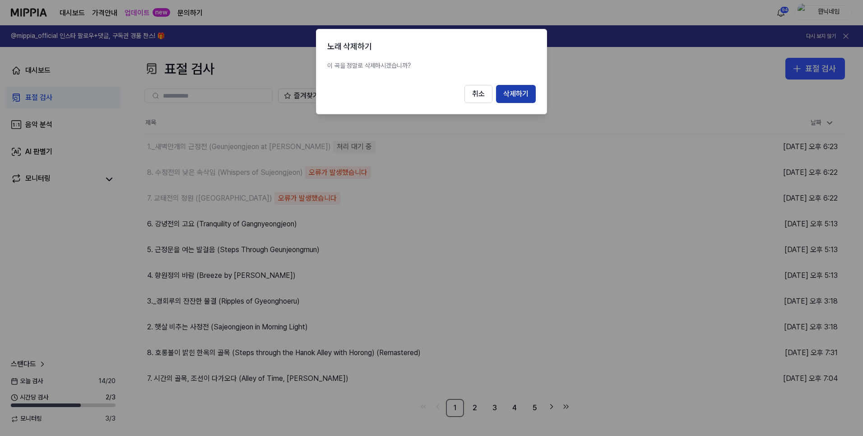
click at [528, 99] on button "삭제하기" at bounding box center [516, 94] width 40 height 18
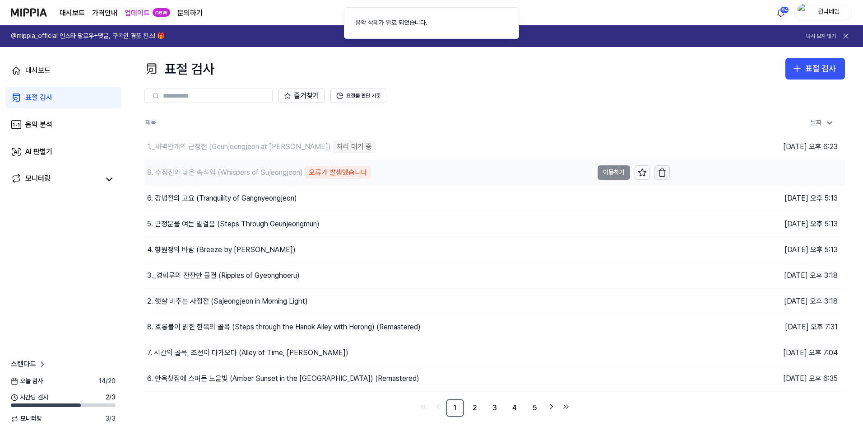
click at [668, 172] on button "button" at bounding box center [662, 172] width 15 height 14
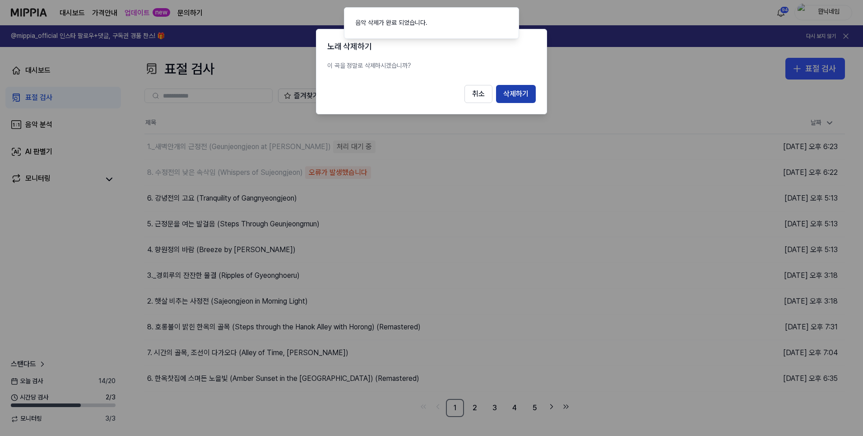
click at [514, 100] on button "삭제하기" at bounding box center [516, 94] width 40 height 18
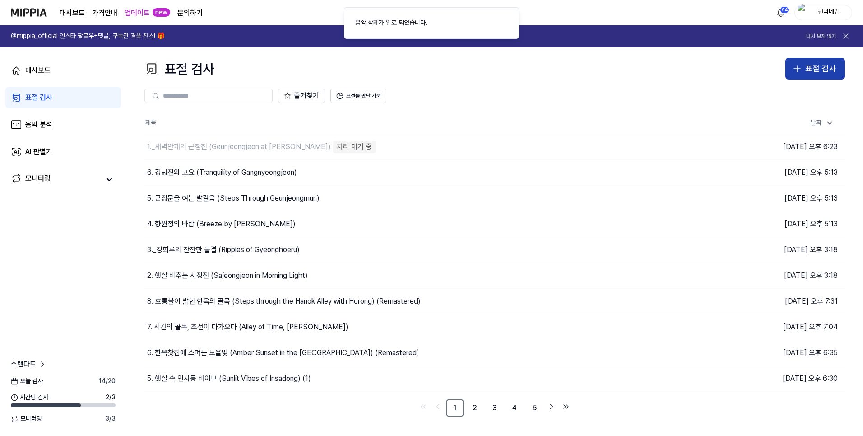
click at [801, 70] on icon "button" at bounding box center [797, 68] width 11 height 11
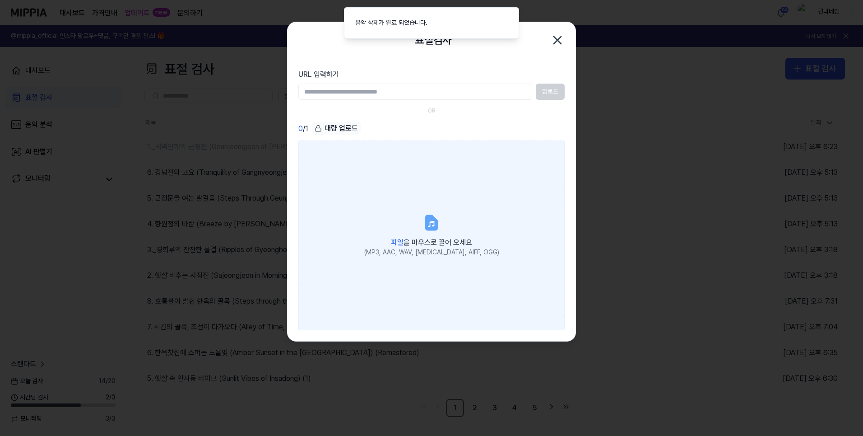
click at [492, 186] on label "파일 을 마우스로 끌어 오세요 (MP3, AAC, WAV, [MEDICAL_DATA], AIFF, OGG)" at bounding box center [431, 235] width 266 height 190
click at [0, 0] on input "파일 을 마우스로 끌어 오세요 (MP3, AAC, WAV, [MEDICAL_DATA], AIFF, OGG)" at bounding box center [0, 0] width 0 height 0
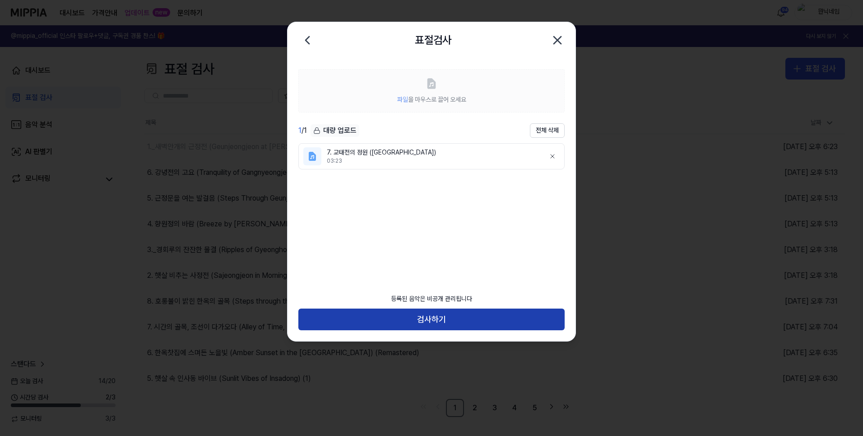
click at [477, 317] on button "검사하기" at bounding box center [431, 319] width 266 height 22
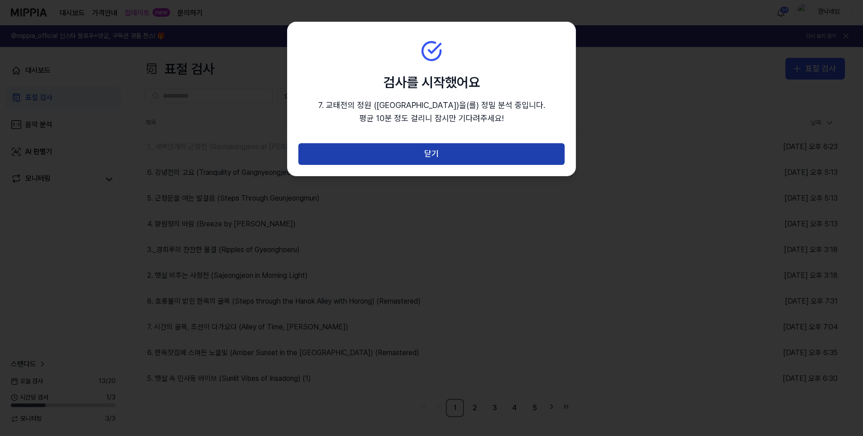
click at [474, 156] on button "닫기" at bounding box center [431, 154] width 266 height 22
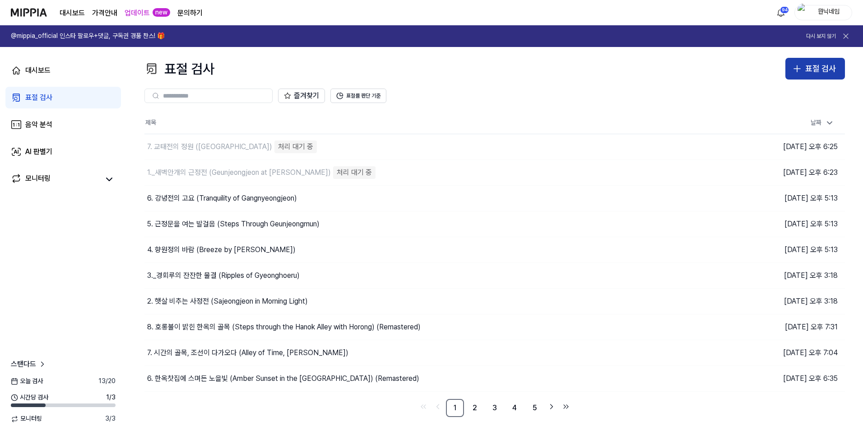
click at [812, 72] on div "표절 검사" at bounding box center [820, 68] width 31 height 13
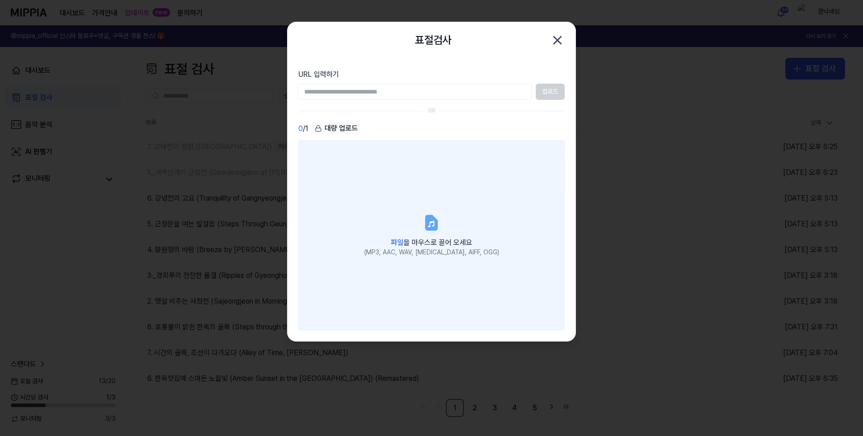
click at [487, 246] on label "파일 을 마우스로 끌어 오세요 (MP3, AAC, WAV, [MEDICAL_DATA], AIFF, OGG)" at bounding box center [431, 235] width 266 height 190
click at [0, 0] on input "파일 을 마우스로 끌어 오세요 (MP3, AAC, WAV, [MEDICAL_DATA], AIFF, OGG)" at bounding box center [0, 0] width 0 height 0
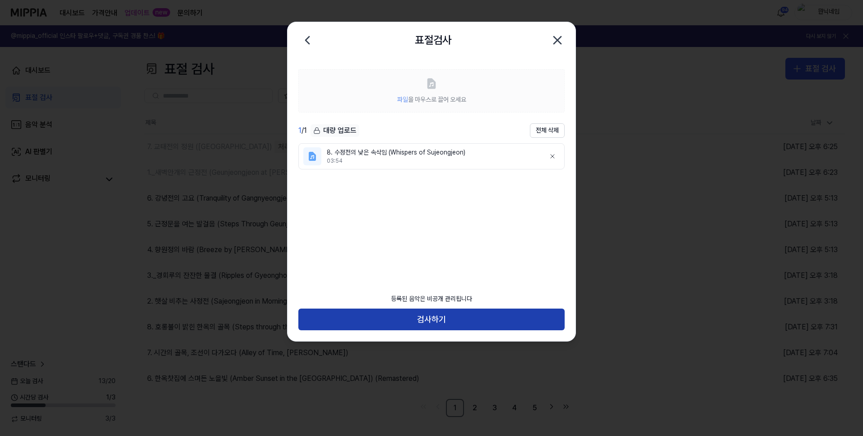
click at [461, 323] on button "검사하기" at bounding box center [431, 319] width 266 height 22
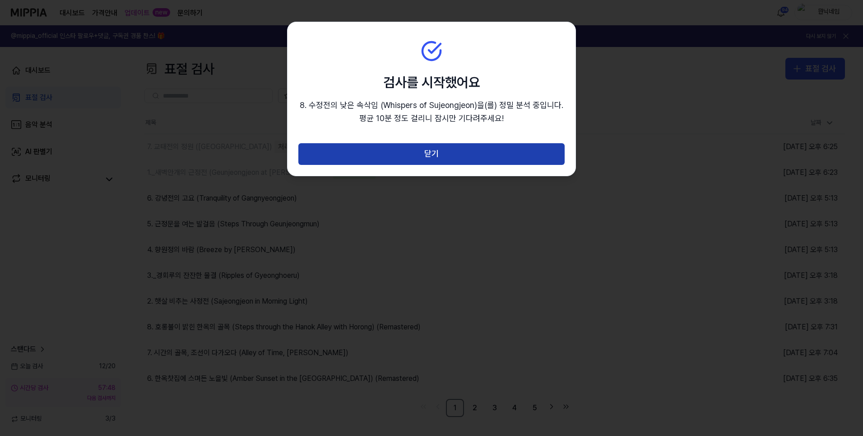
click at [442, 149] on button "닫기" at bounding box center [431, 154] width 266 height 22
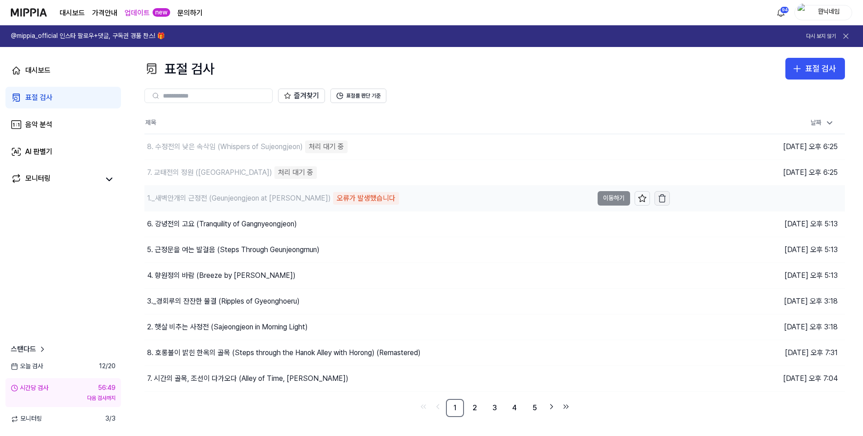
click at [665, 196] on icon "button" at bounding box center [662, 198] width 9 height 9
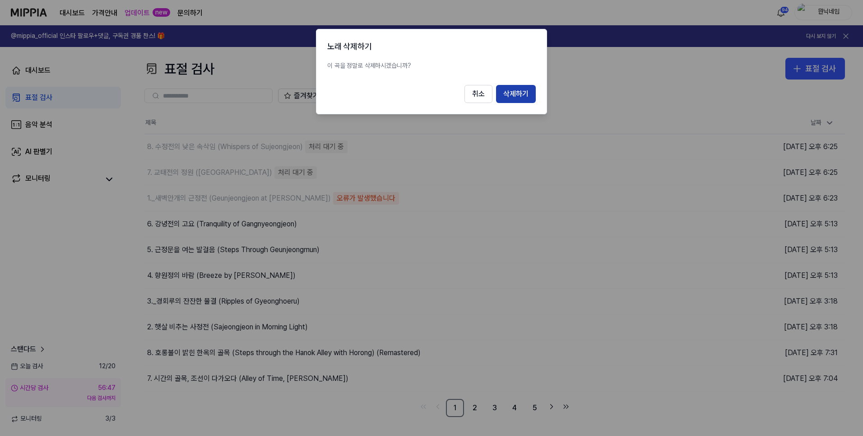
click at [528, 100] on button "삭제하기" at bounding box center [516, 94] width 40 height 18
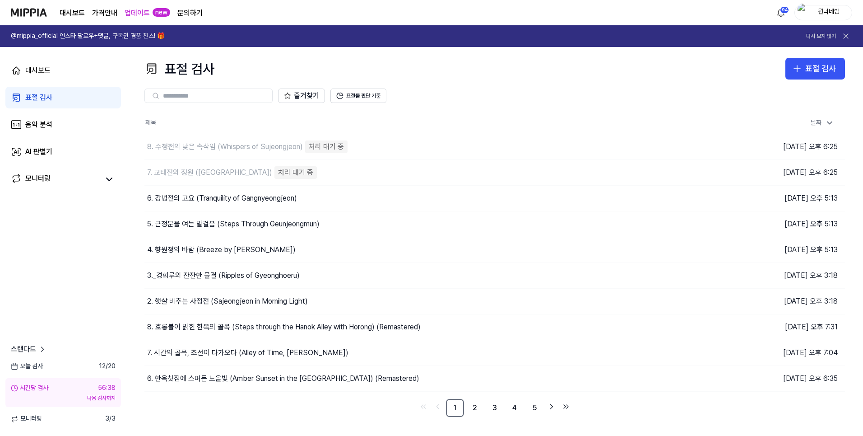
click at [145, 10] on link "업데이트" at bounding box center [137, 13] width 25 height 11
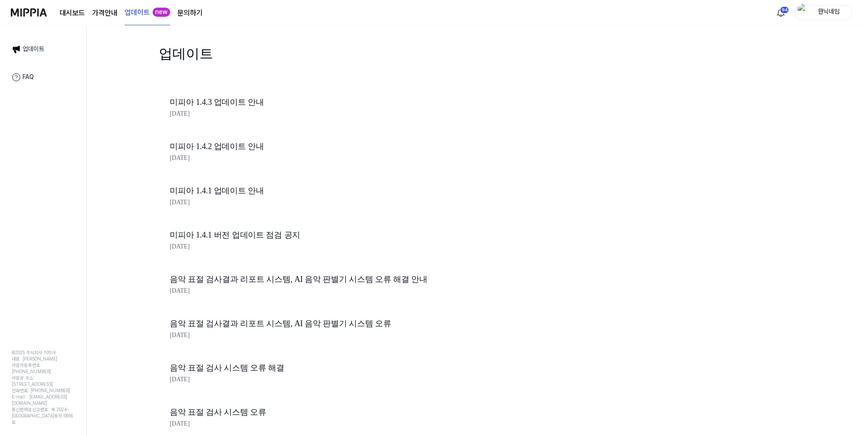
click at [232, 106] on link "미피아 1.4.3 업데이트 안내" at bounding box center [323, 102] width 307 height 13
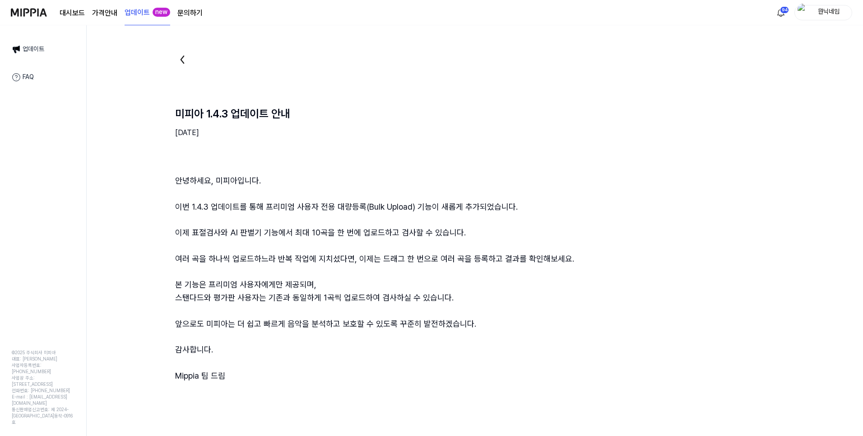
click at [78, 15] on link "대시보드" at bounding box center [72, 13] width 25 height 11
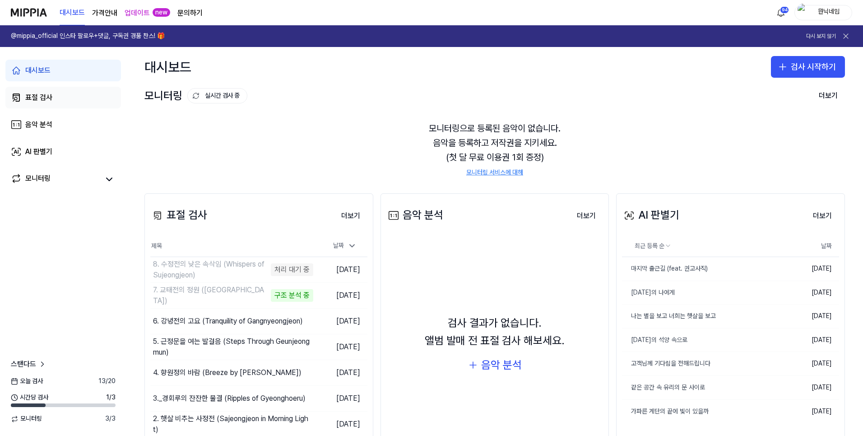
click at [47, 96] on div "표절 검사" at bounding box center [38, 97] width 27 height 11
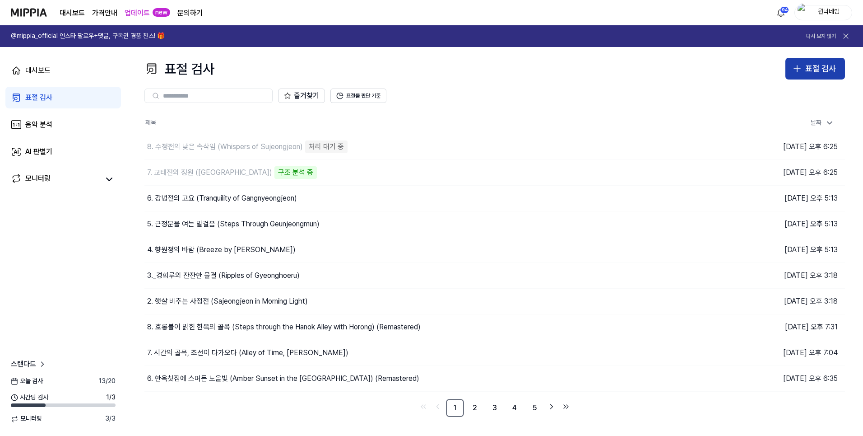
click at [798, 73] on button "표절 검사" at bounding box center [816, 69] width 60 height 22
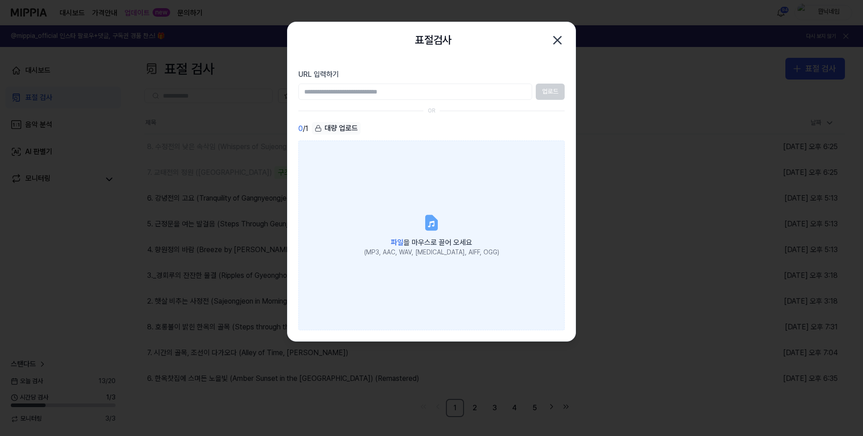
click at [449, 235] on div "파일 을 마우스로 끌어 오세요" at bounding box center [431, 241] width 135 height 13
click at [0, 0] on input "파일 을 마우스로 끌어 오세요 (MP3, AAC, WAV, [MEDICAL_DATA], AIFF, OGG)" at bounding box center [0, 0] width 0 height 0
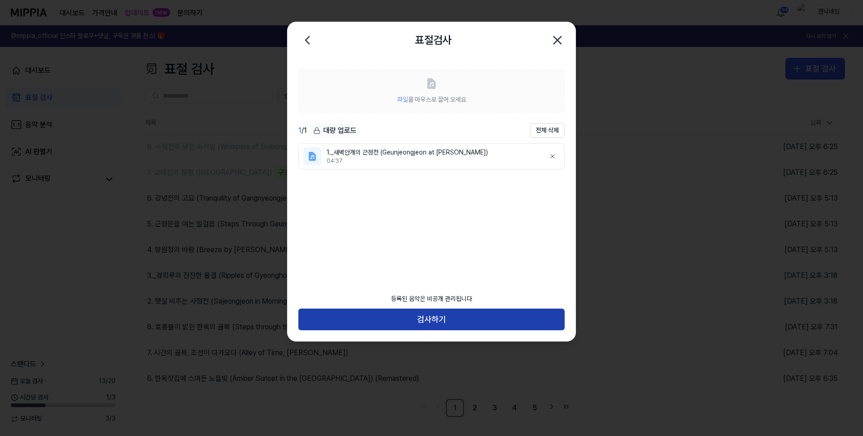
click at [479, 312] on button "검사하기" at bounding box center [431, 319] width 266 height 22
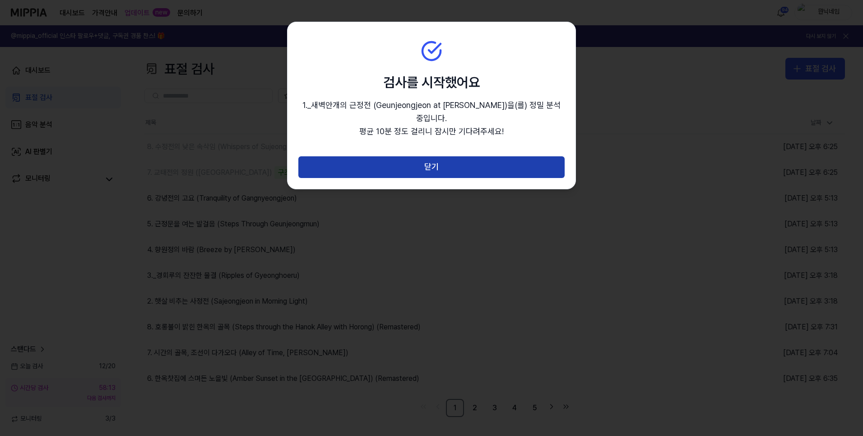
click at [462, 156] on button "닫기" at bounding box center [431, 167] width 266 height 22
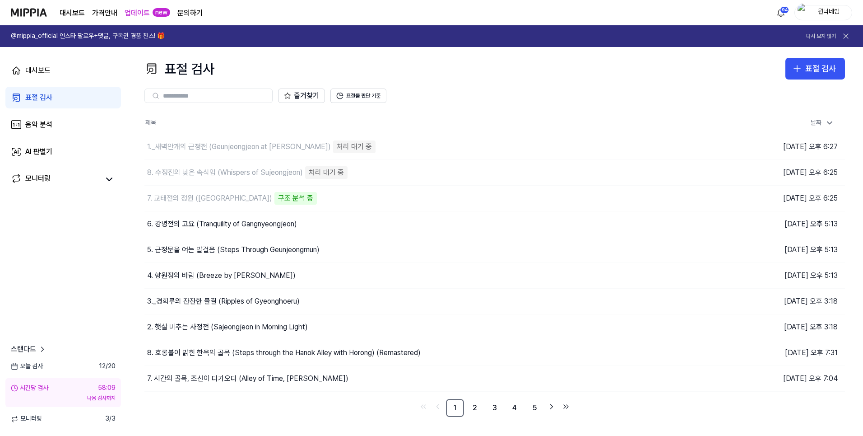
click at [201, 37] on link "@mippia_official 인스타 팔로우+댓글, 구독권 경품 찬스! 🎁 다시 보지 않기" at bounding box center [431, 36] width 863 height 22
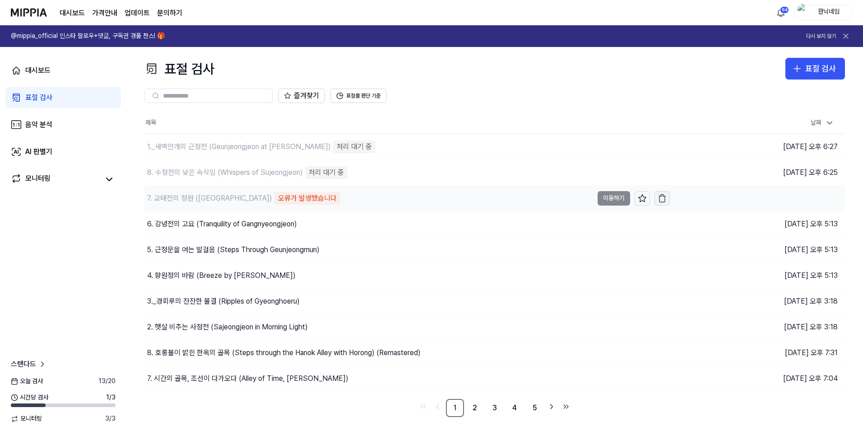
click at [659, 202] on button "button" at bounding box center [662, 198] width 15 height 14
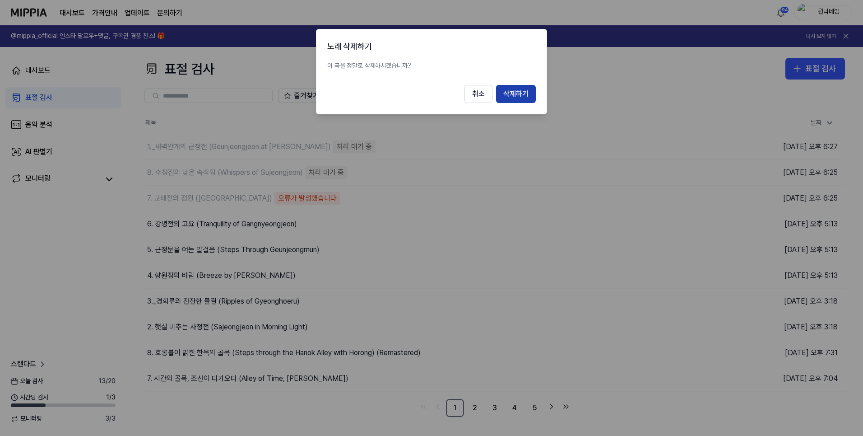
click at [518, 101] on button "삭제하기" at bounding box center [516, 94] width 40 height 18
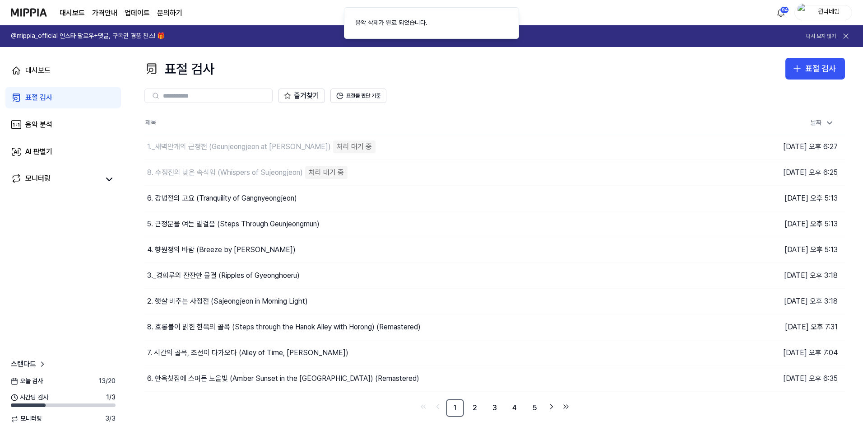
click at [850, 37] on icon at bounding box center [846, 36] width 9 height 9
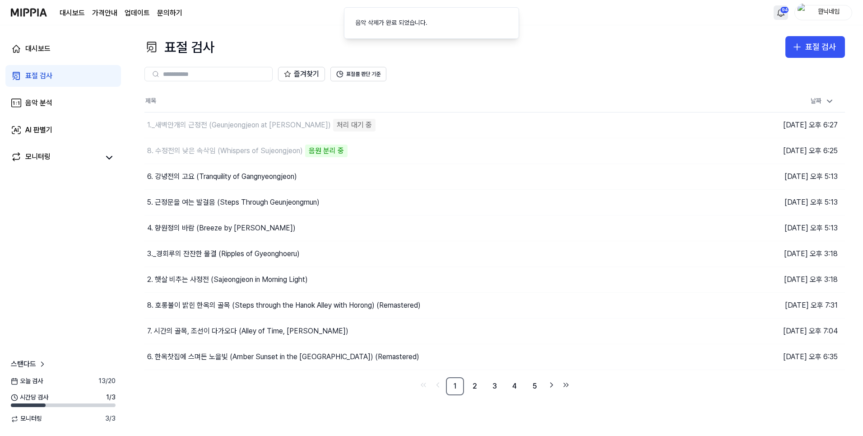
click at [777, 15] on html "대시보드 가격안내 업데이트 문의하기 94 뭔닉네임 대시보드 표절 검사 음악 분석 AI 판별기 모니터링 스탠다드 [DATE] 검사 13 / 20…" at bounding box center [431, 218] width 863 height 436
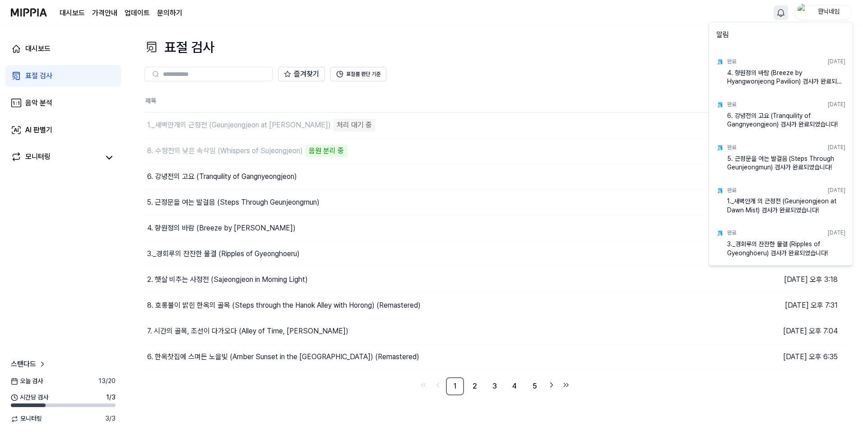
click at [37, 13] on html "대시보드 가격안내 업데이트 문의하기 뭔닉네임 대시보드 표절 검사 음악 분석 AI 판별기 모니터링 스탠다드 [DATE] 검사 13 / 20 시간…" at bounding box center [431, 218] width 863 height 436
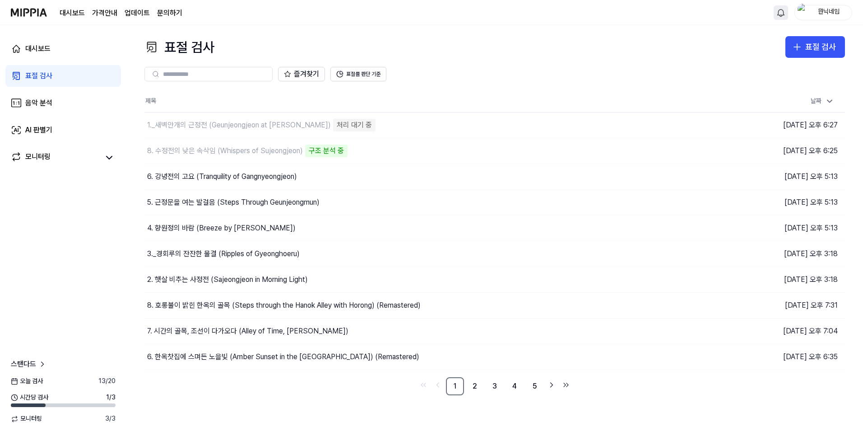
click at [44, 16] on img at bounding box center [29, 12] width 36 height 25
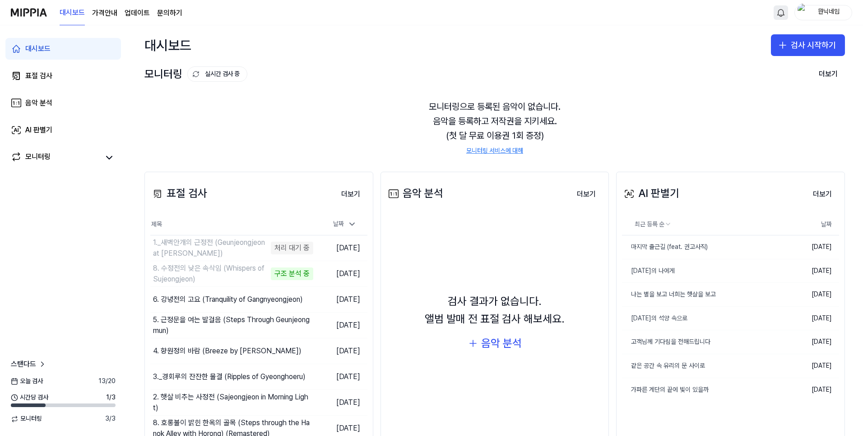
click at [79, 16] on link "대시보드" at bounding box center [72, 12] width 25 height 25
click at [23, 12] on img at bounding box center [29, 12] width 36 height 25
click at [37, 10] on img at bounding box center [29, 12] width 36 height 25
click at [803, 45] on button "검사 시작하기" at bounding box center [808, 45] width 74 height 22
click at [769, 72] on div "표절 검사" at bounding box center [768, 69] width 23 height 9
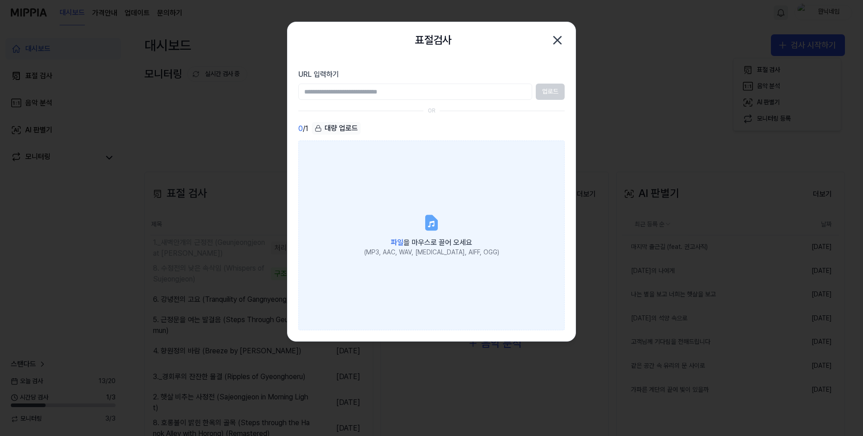
click at [453, 210] on label "파일 을 마우스로 끌어 오세요 (MP3, AAC, WAV, [MEDICAL_DATA], AIFF, OGG)" at bounding box center [431, 235] width 266 height 190
click at [0, 0] on input "파일 을 마우스로 끌어 오세요 (MP3, AAC, WAV, [MEDICAL_DATA], AIFF, OGG)" at bounding box center [0, 0] width 0 height 0
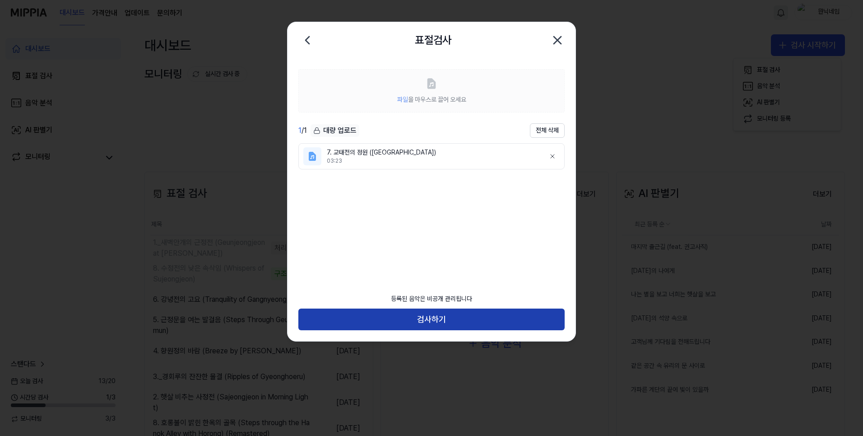
click at [461, 316] on button "검사하기" at bounding box center [431, 319] width 266 height 22
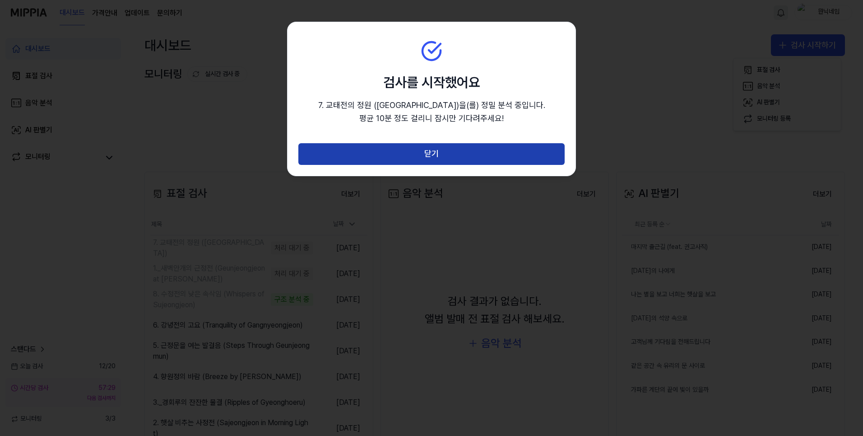
click at [510, 150] on button "닫기" at bounding box center [431, 154] width 266 height 22
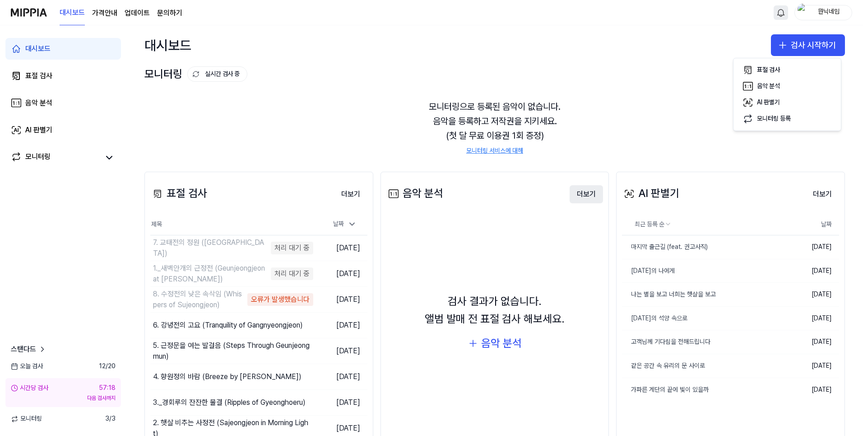
click at [590, 195] on button "더보기" at bounding box center [586, 194] width 33 height 18
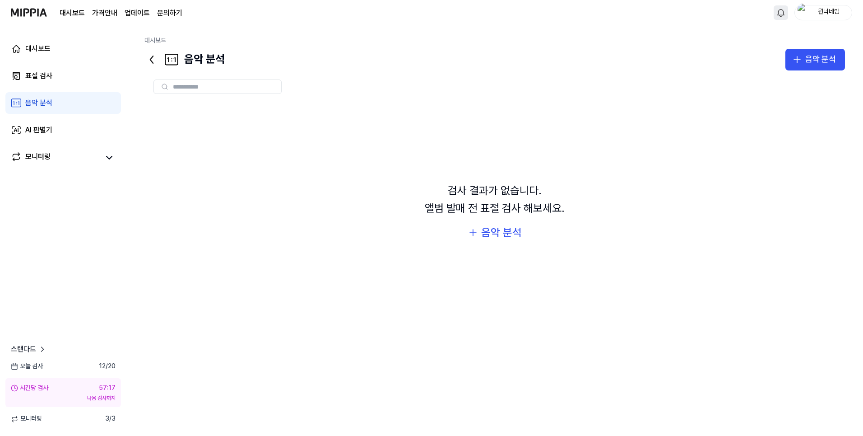
click at [188, 60] on div "음악 분석" at bounding box center [184, 60] width 80 height 22
click at [152, 61] on icon at bounding box center [151, 59] width 3 height 7
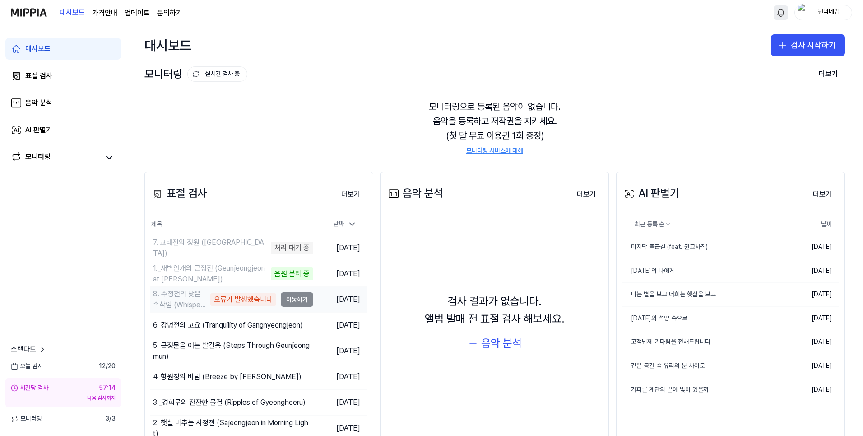
click at [304, 297] on td "8. 수정전의 낮은 속삭임 (Whispers of Sujeongjeon) 오류가 발생했습니다 이동하기" at bounding box center [231, 299] width 163 height 25
click at [342, 295] on td "[DATE]" at bounding box center [340, 300] width 54 height 26
click at [177, 303] on div "8. 수정전의 낮은 속삭임 (Whispers of Sujeongjeon)" at bounding box center [180, 299] width 55 height 22
click at [293, 304] on td "8. 수정전의 낮은 속삭임 (Whispers of Sujeongjeon) 오류가 발생했습니다 이동하기" at bounding box center [231, 299] width 163 height 25
click at [293, 299] on td "8. 수정전의 낮은 속삭임 (Whispers of Sujeongjeon) 오류가 발생했습니다 이동하기" at bounding box center [231, 299] width 163 height 25
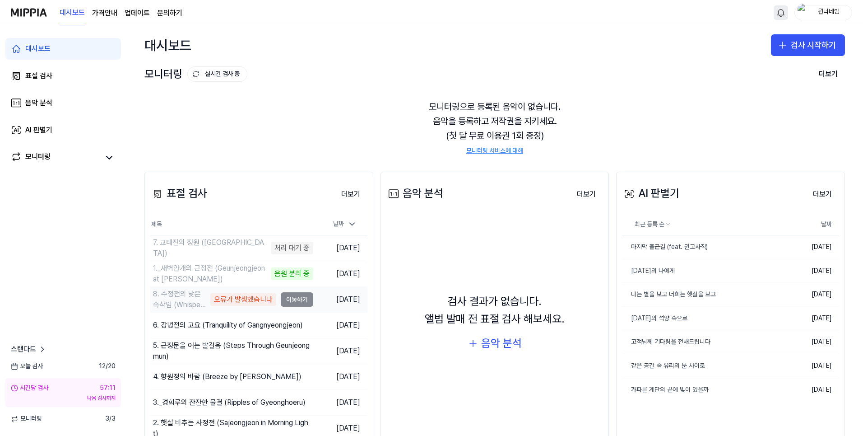
click at [294, 300] on td "8. 수정전의 낮은 속삭임 (Whispers of Sujeongjeon) 오류가 발생했습니다 이동하기" at bounding box center [231, 299] width 163 height 25
click at [56, 79] on link "표절 검사" at bounding box center [63, 76] width 116 height 22
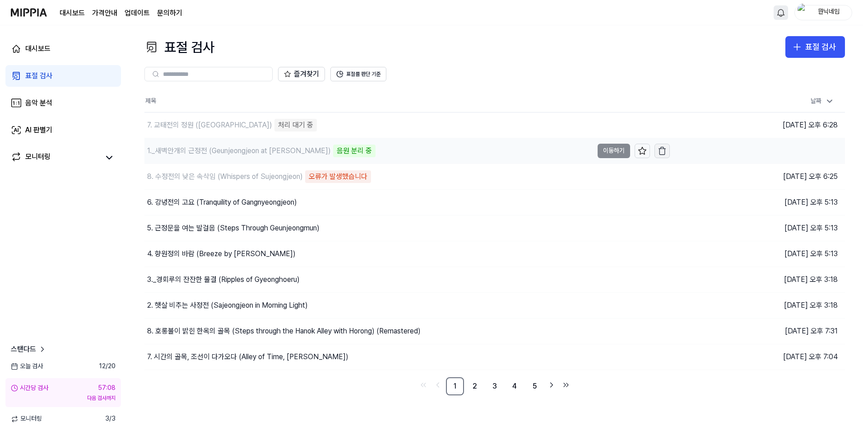
click at [666, 149] on icon "button" at bounding box center [662, 150] width 9 height 9
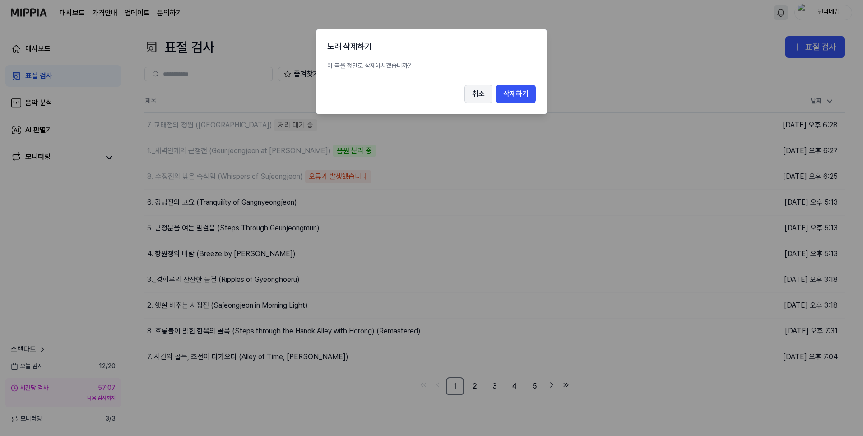
click at [467, 95] on button "취소" at bounding box center [479, 94] width 28 height 18
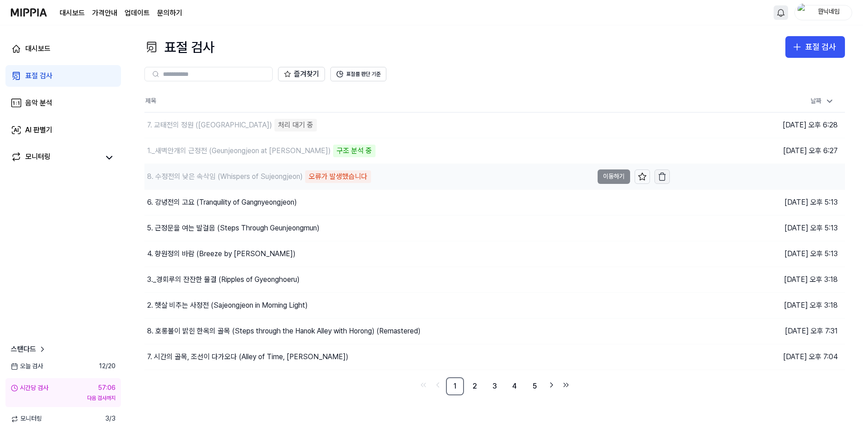
click at [666, 176] on icon "button" at bounding box center [662, 176] width 9 height 9
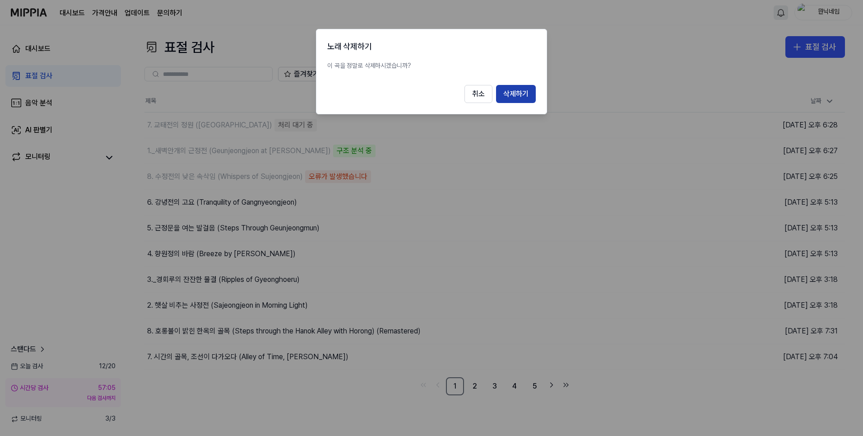
click at [524, 94] on button "삭제하기" at bounding box center [516, 94] width 40 height 18
